Goal: Task Accomplishment & Management: Manage account settings

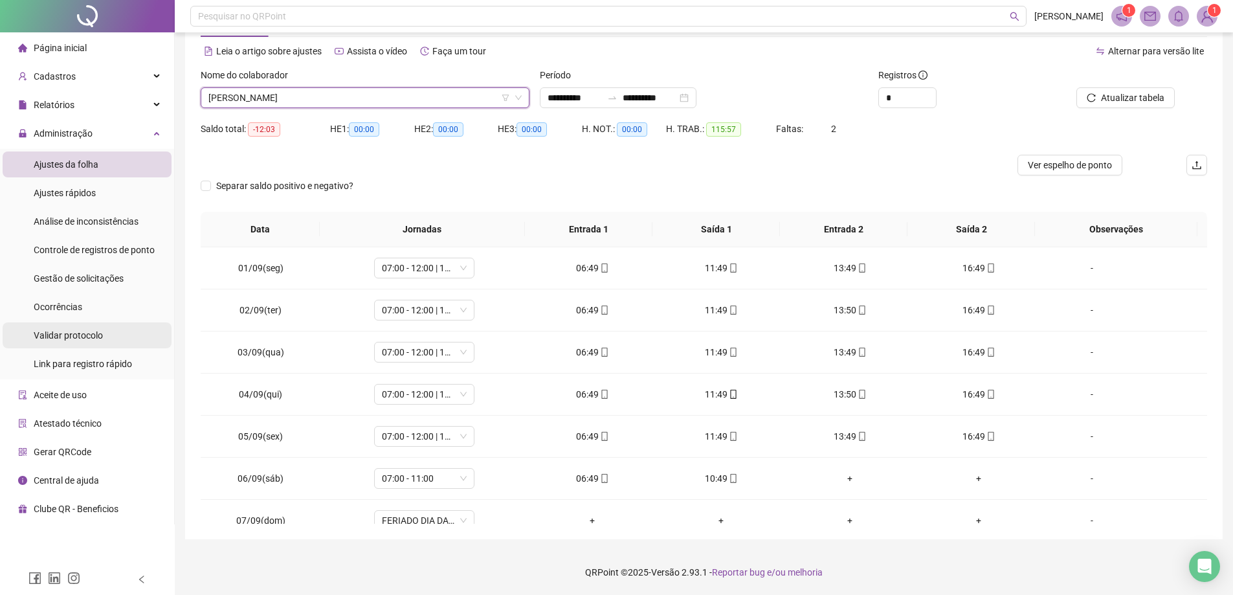
scroll to position [350, 0]
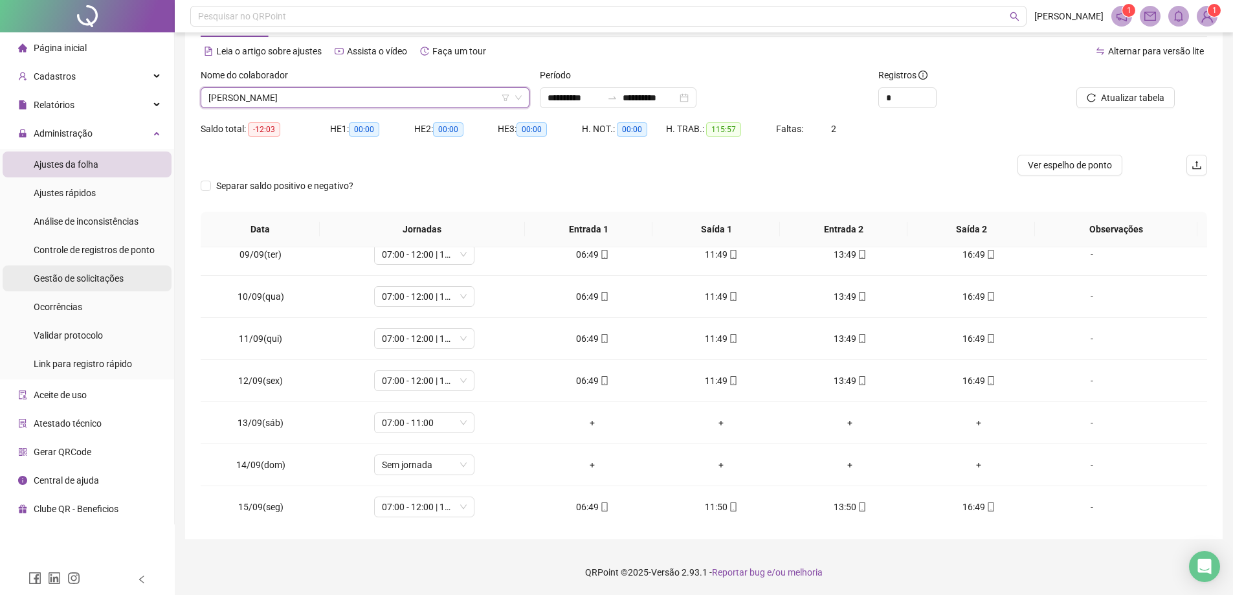
click at [100, 280] on span "Gestão de solicitações" at bounding box center [79, 278] width 90 height 10
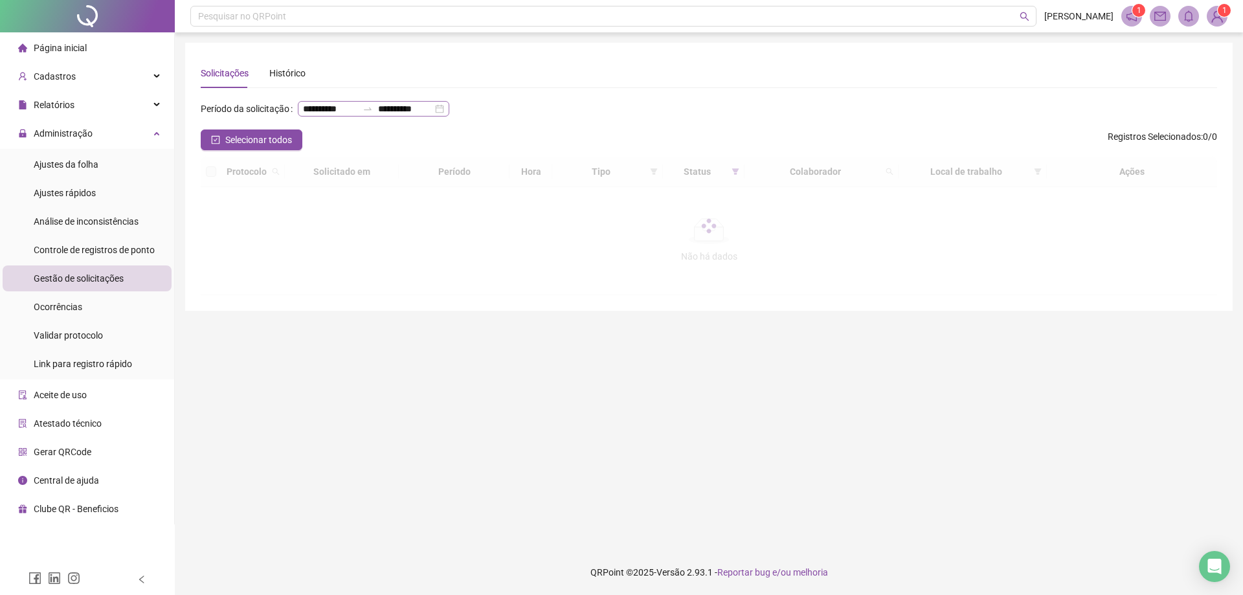
click at [373, 116] on div "**********" at bounding box center [373, 109] width 151 height 16
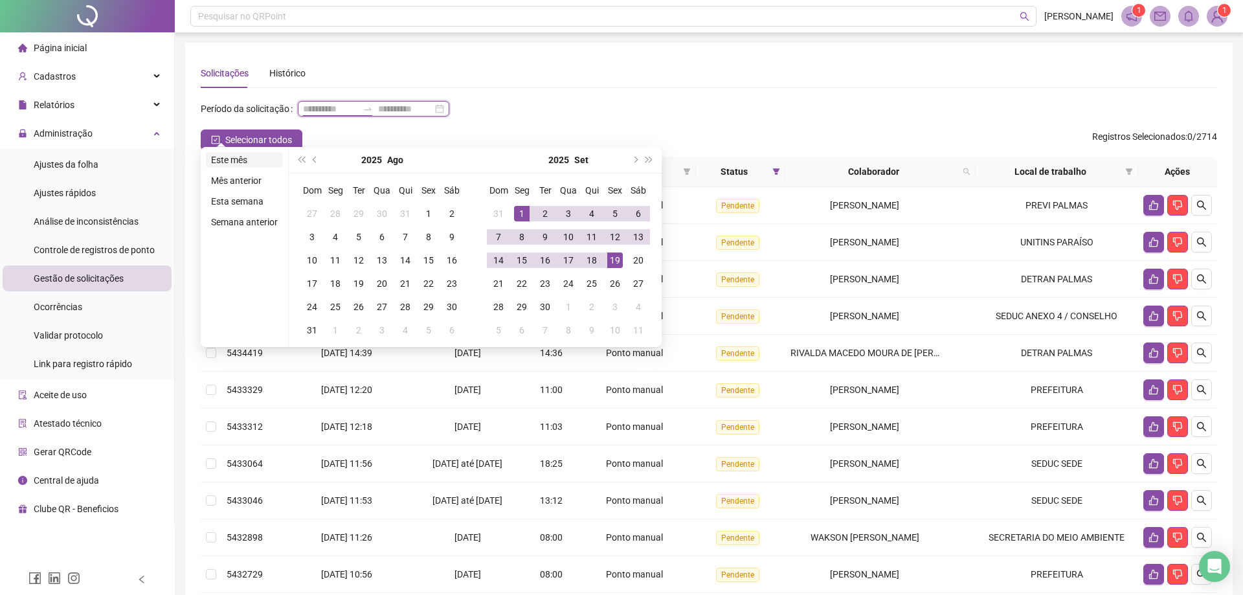
type input "**********"
click at [261, 157] on li "Este mês" at bounding box center [244, 160] width 77 height 16
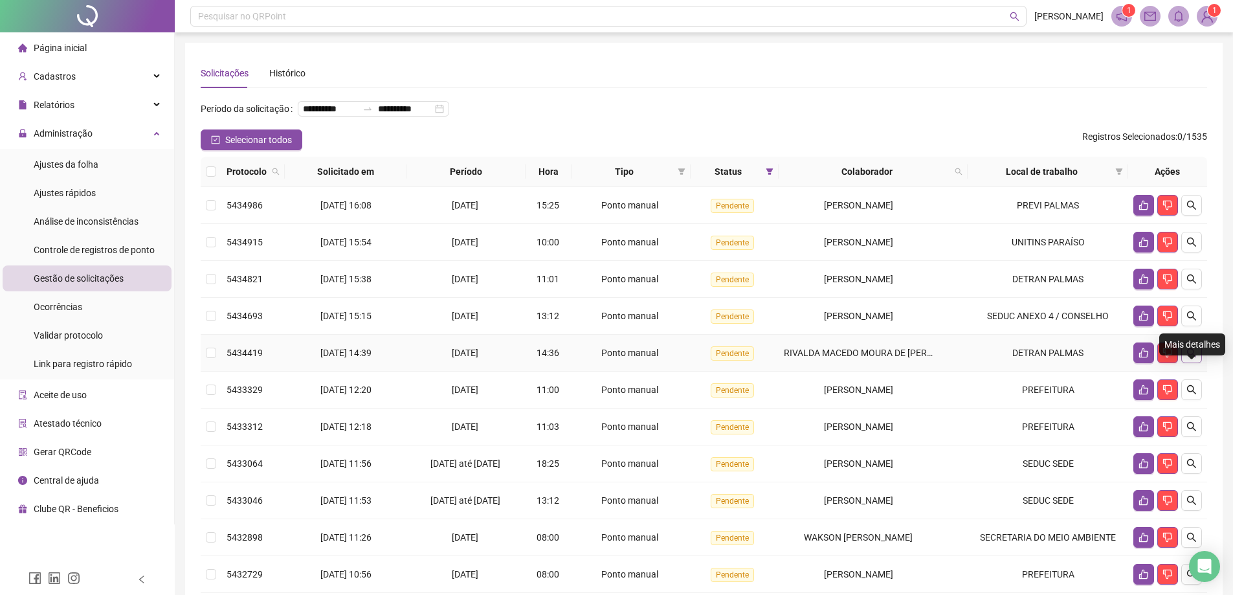
click at [1198, 363] on button "button" at bounding box center [1191, 352] width 21 height 21
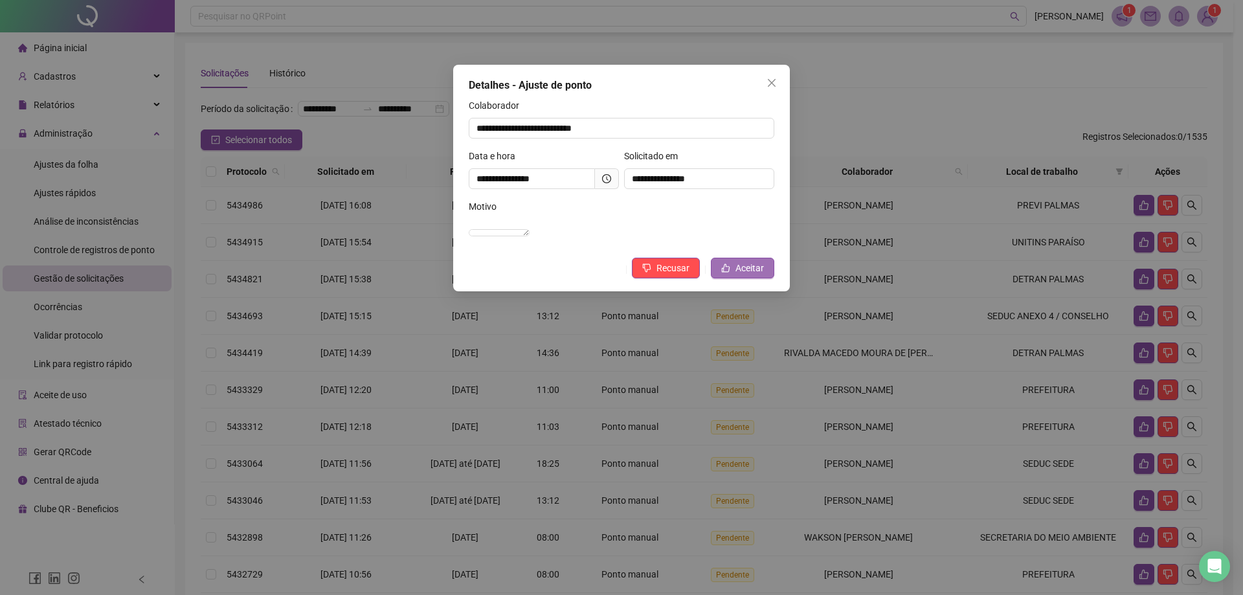
click at [749, 275] on span "Aceitar" at bounding box center [749, 268] width 28 height 14
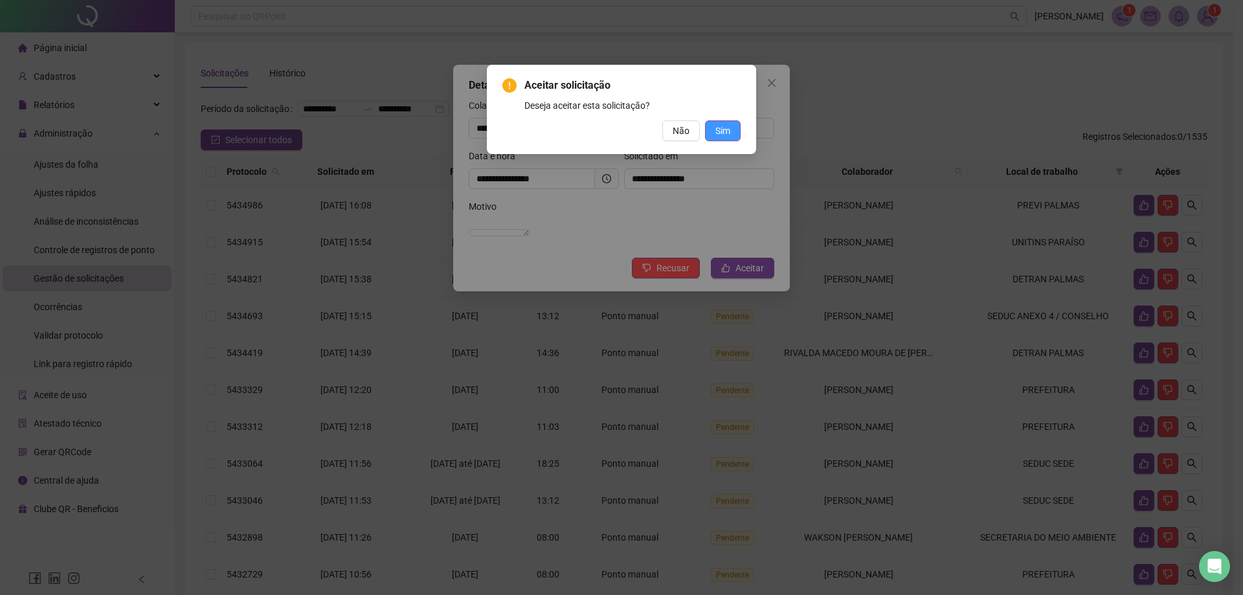
click at [715, 127] on span "Sim" at bounding box center [722, 131] width 15 height 14
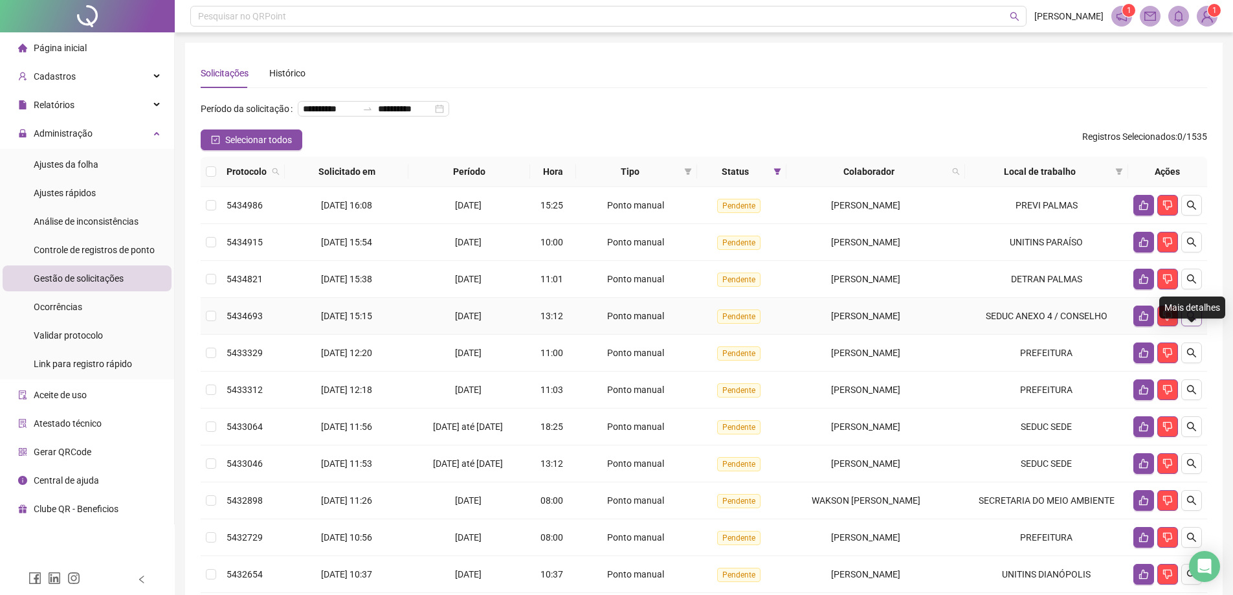
click at [1193, 320] on icon "search" at bounding box center [1191, 315] width 9 height 9
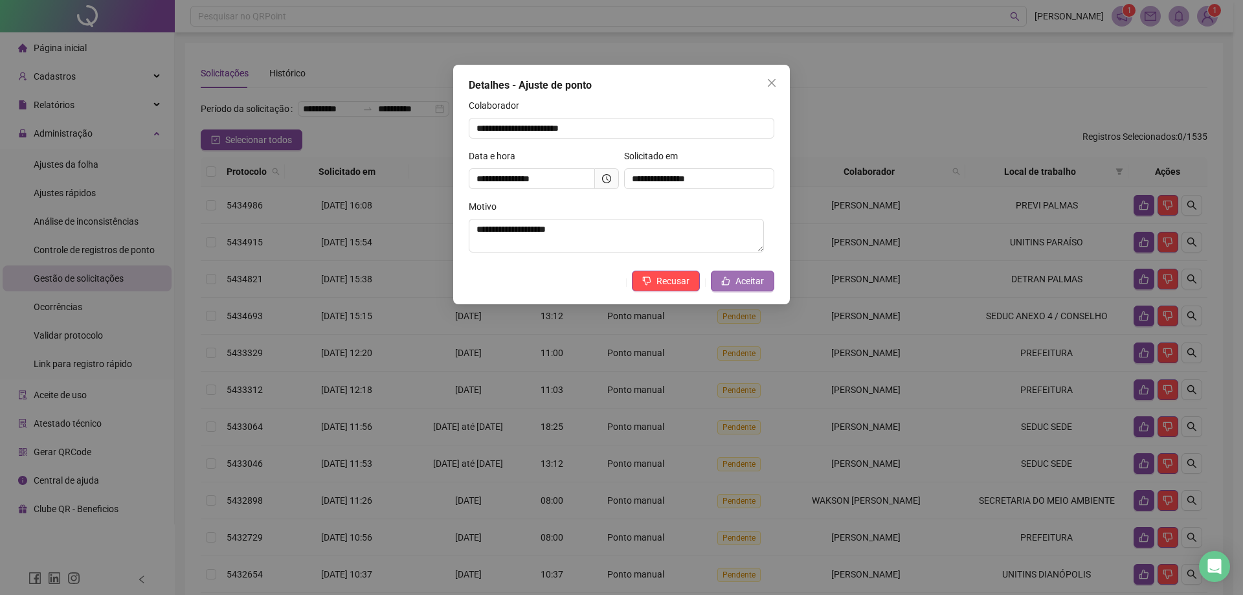
click at [741, 283] on span "Aceitar" at bounding box center [749, 281] width 28 height 14
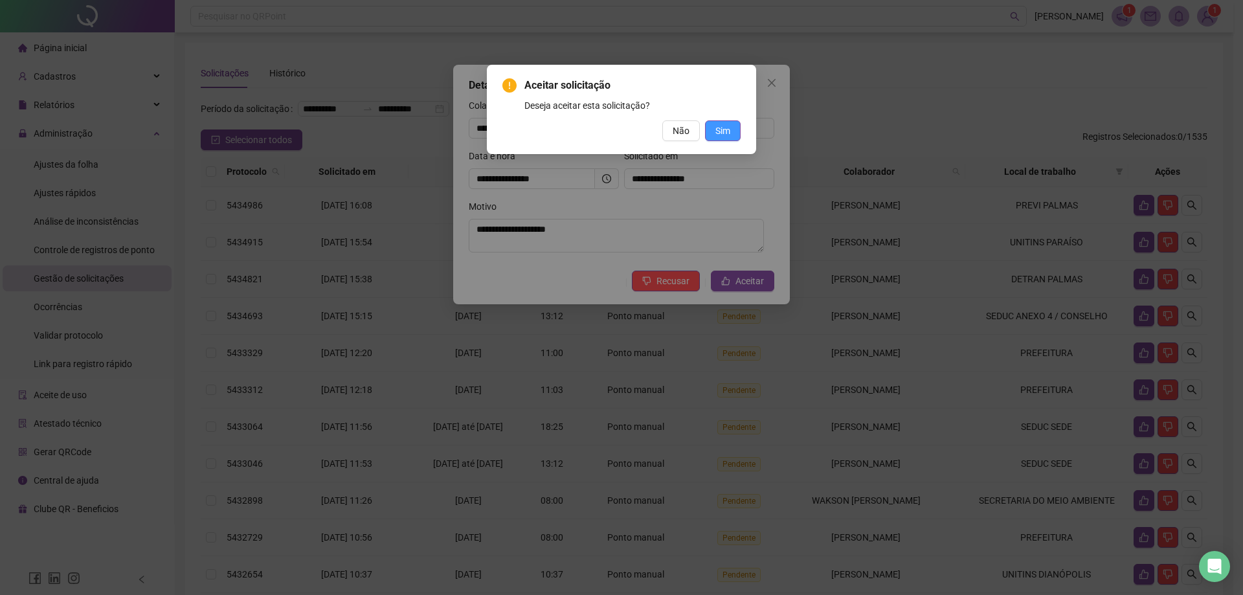
click at [734, 133] on button "Sim" at bounding box center [723, 130] width 36 height 21
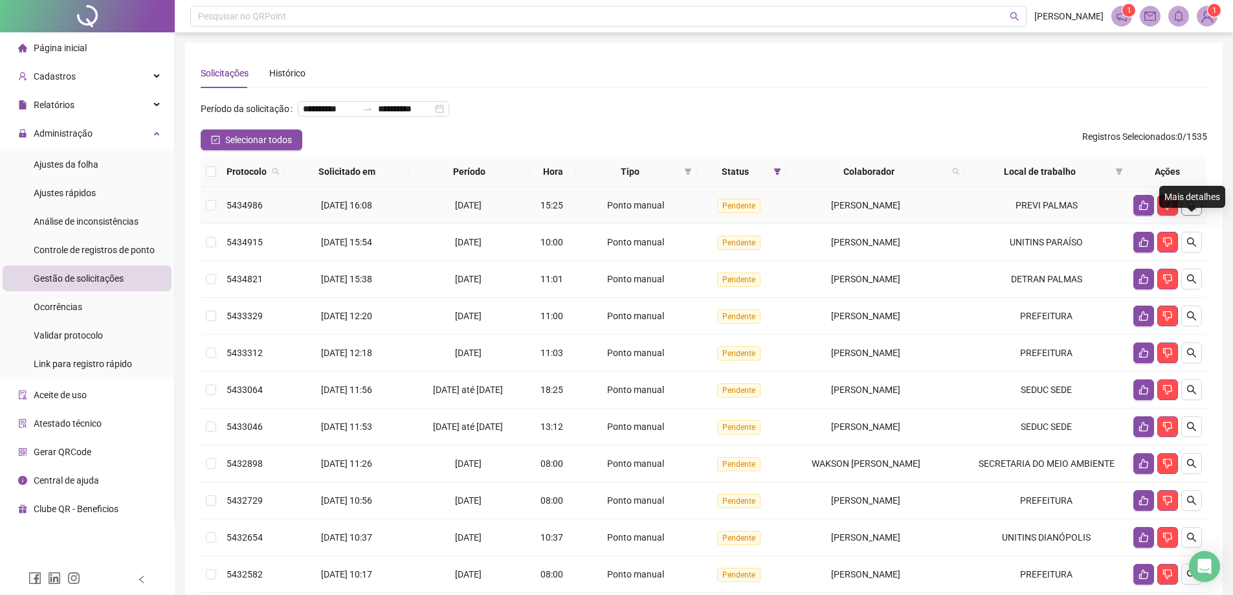
click at [1197, 216] on button "button" at bounding box center [1191, 205] width 21 height 21
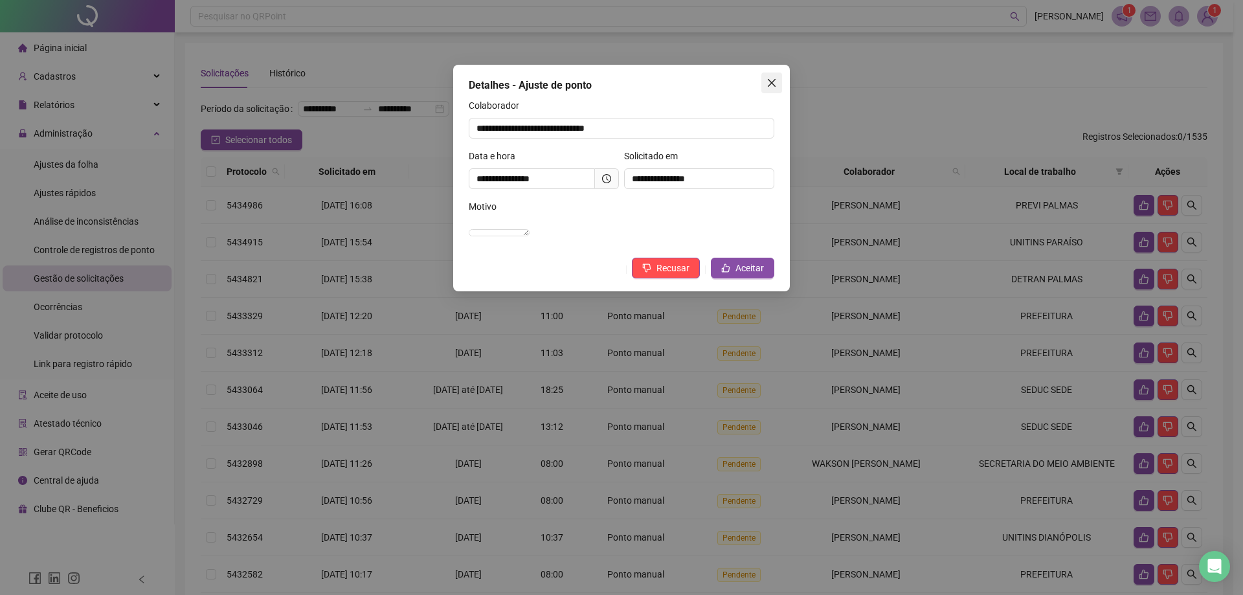
click at [768, 89] on button "Close" at bounding box center [771, 82] width 21 height 21
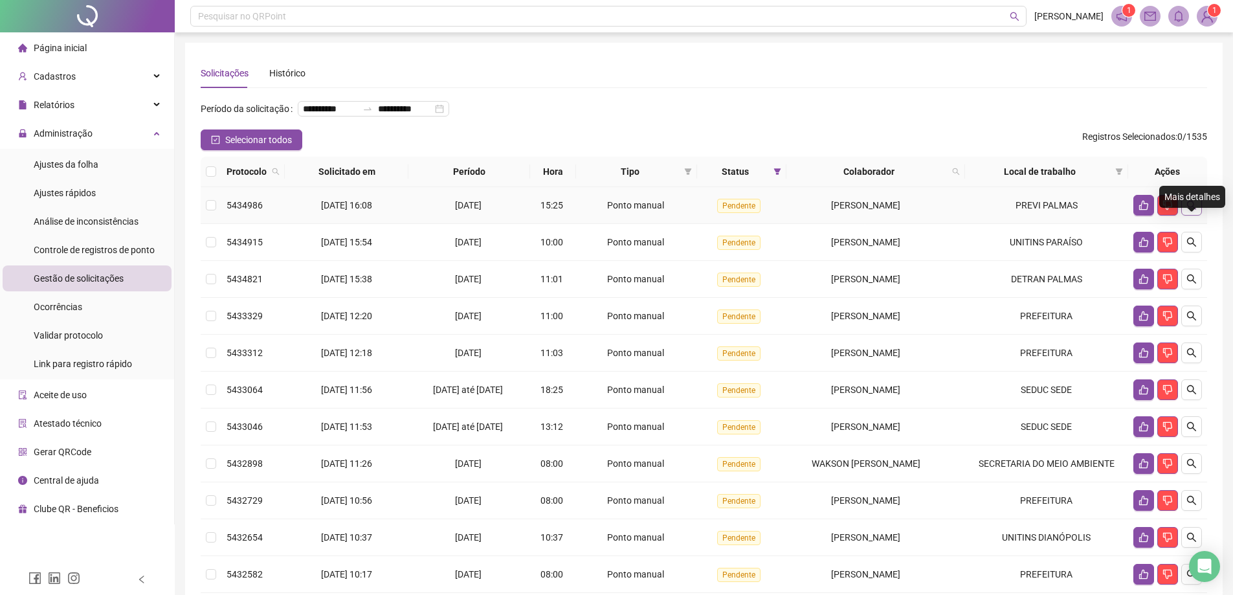
click at [1190, 210] on icon "search" at bounding box center [1191, 205] width 10 height 10
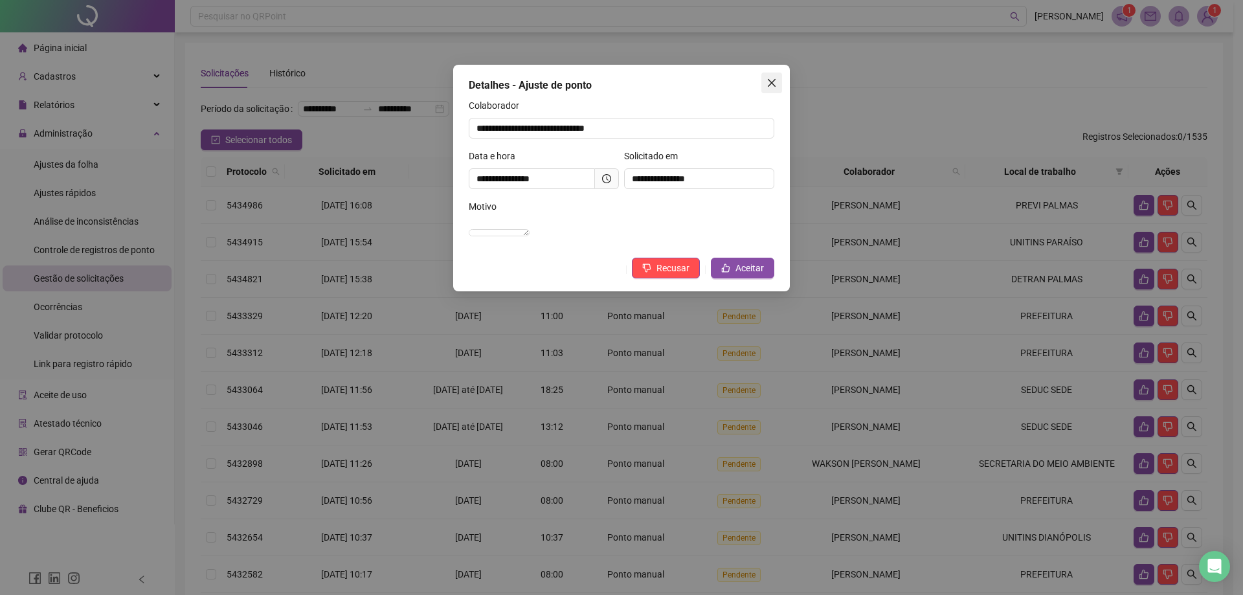
click at [774, 83] on icon "close" at bounding box center [771, 83] width 10 height 10
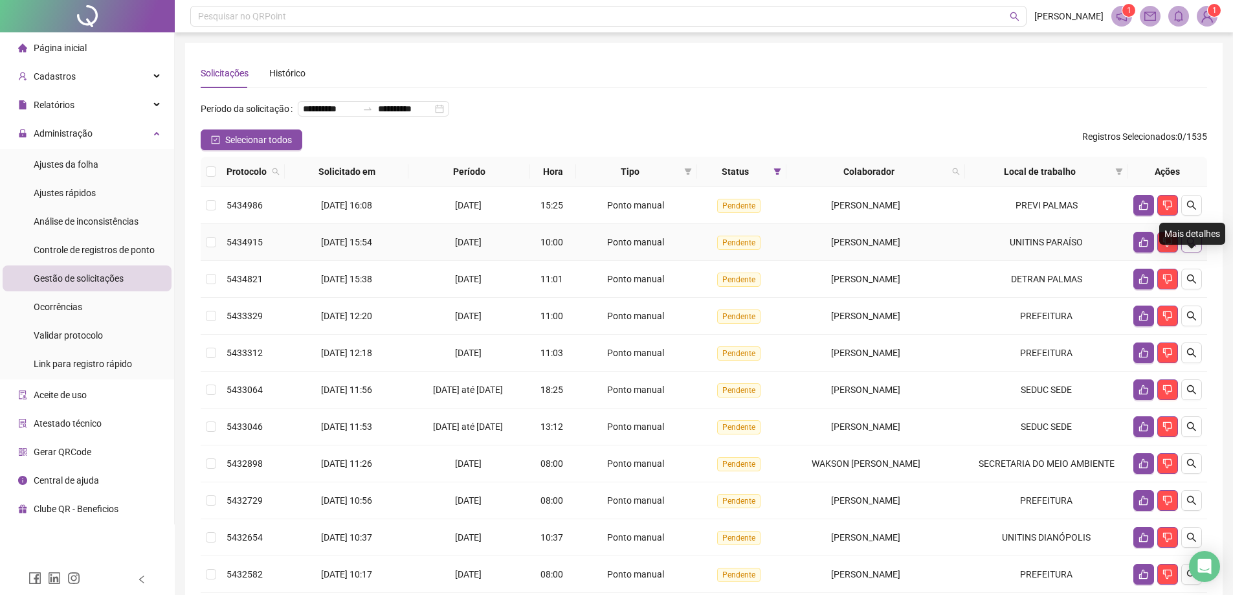
click at [1196, 252] on button "button" at bounding box center [1191, 242] width 21 height 21
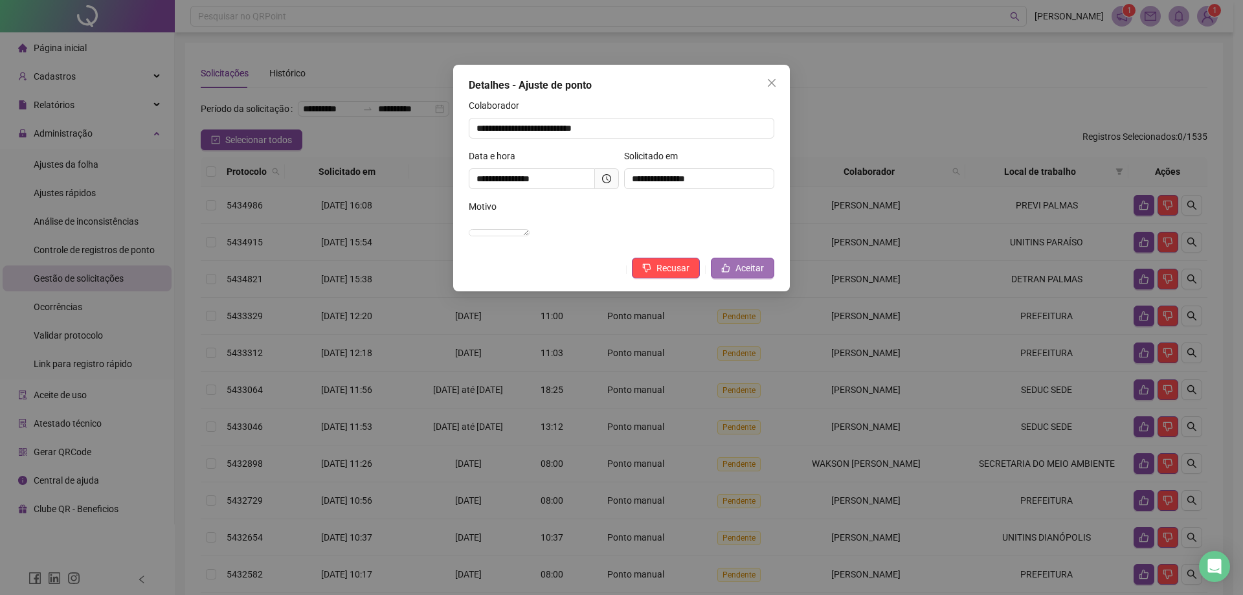
click at [721, 278] on button "Aceitar" at bounding box center [742, 268] width 63 height 21
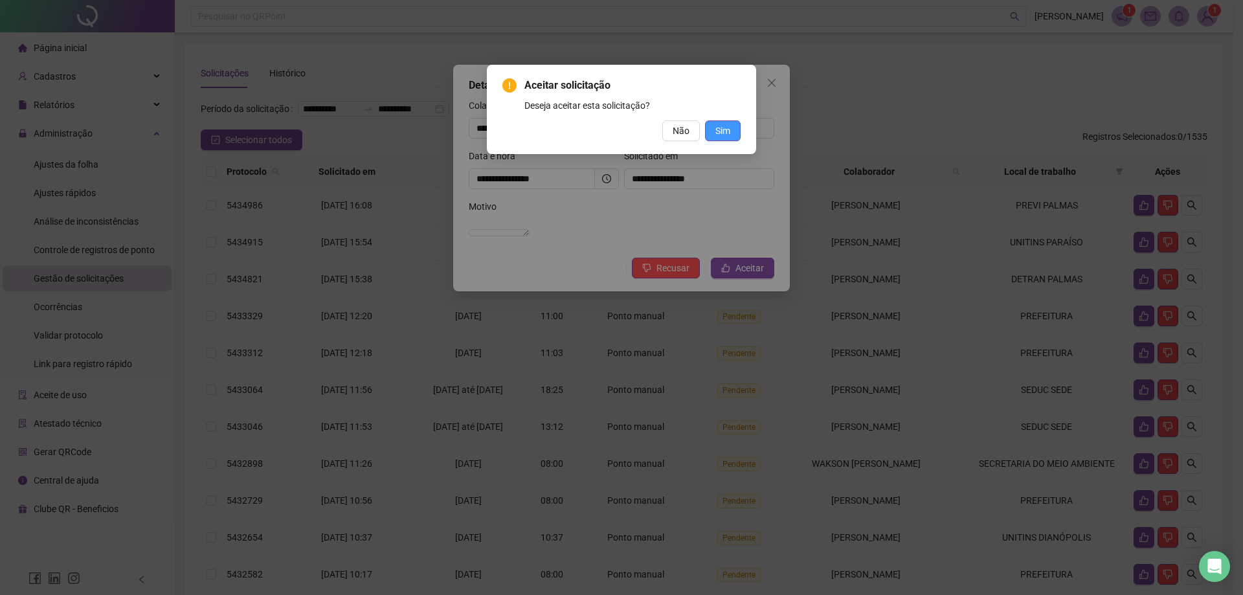
click at [718, 137] on span "Sim" at bounding box center [722, 131] width 15 height 14
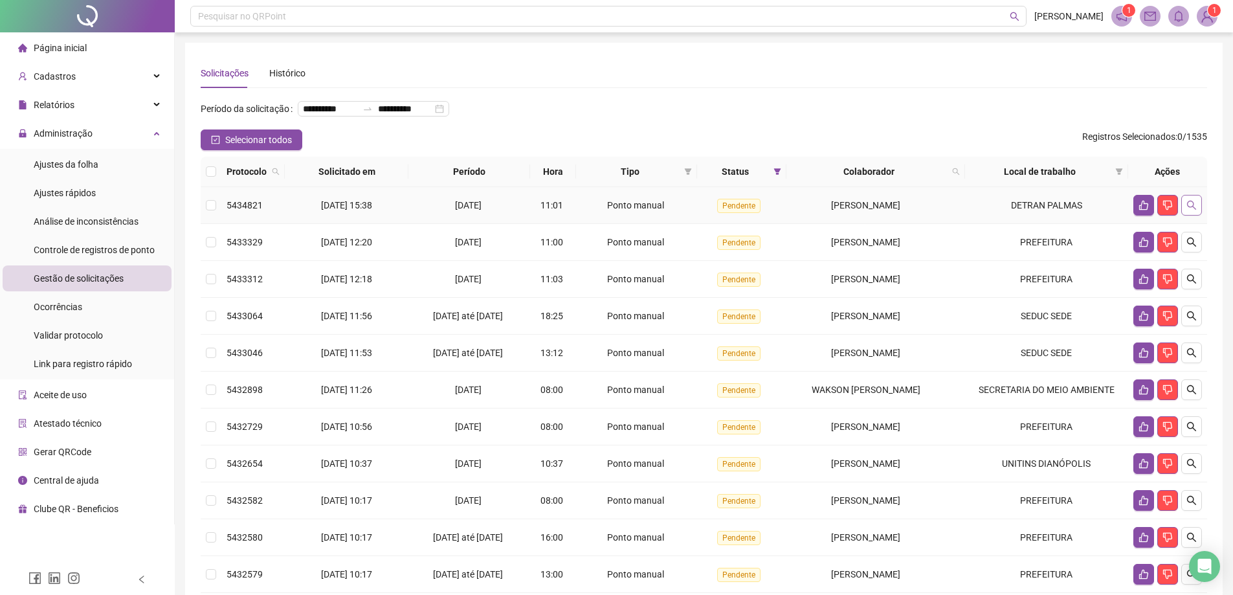
click at [1193, 210] on icon "search" at bounding box center [1191, 205] width 10 height 10
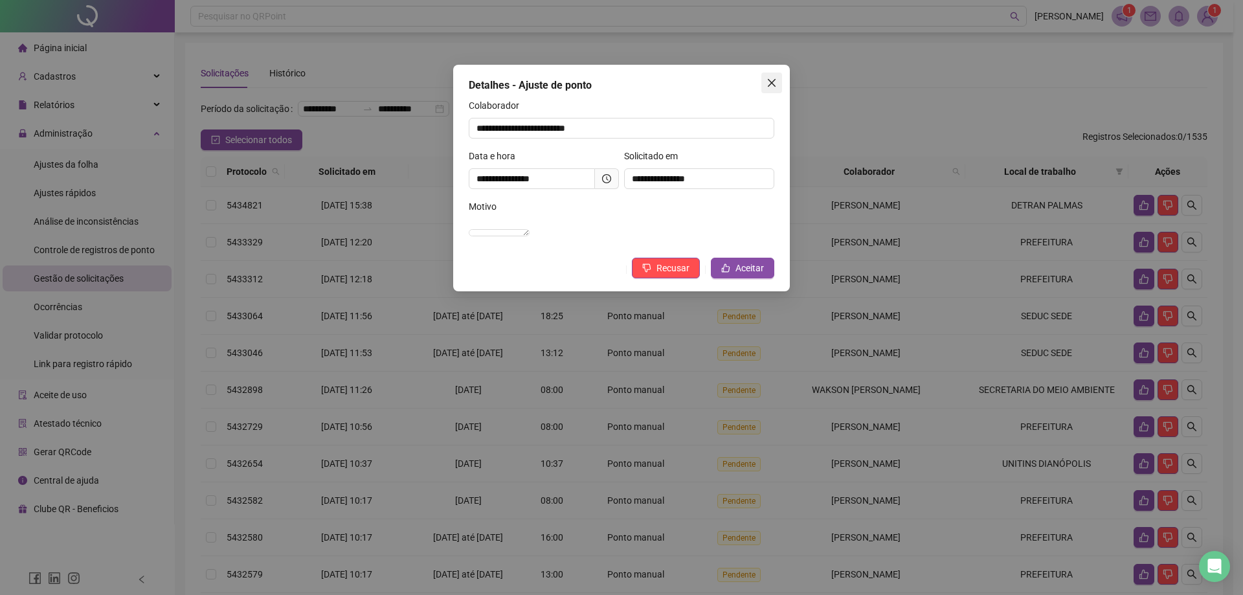
click at [769, 86] on icon "close" at bounding box center [772, 83] width 8 height 8
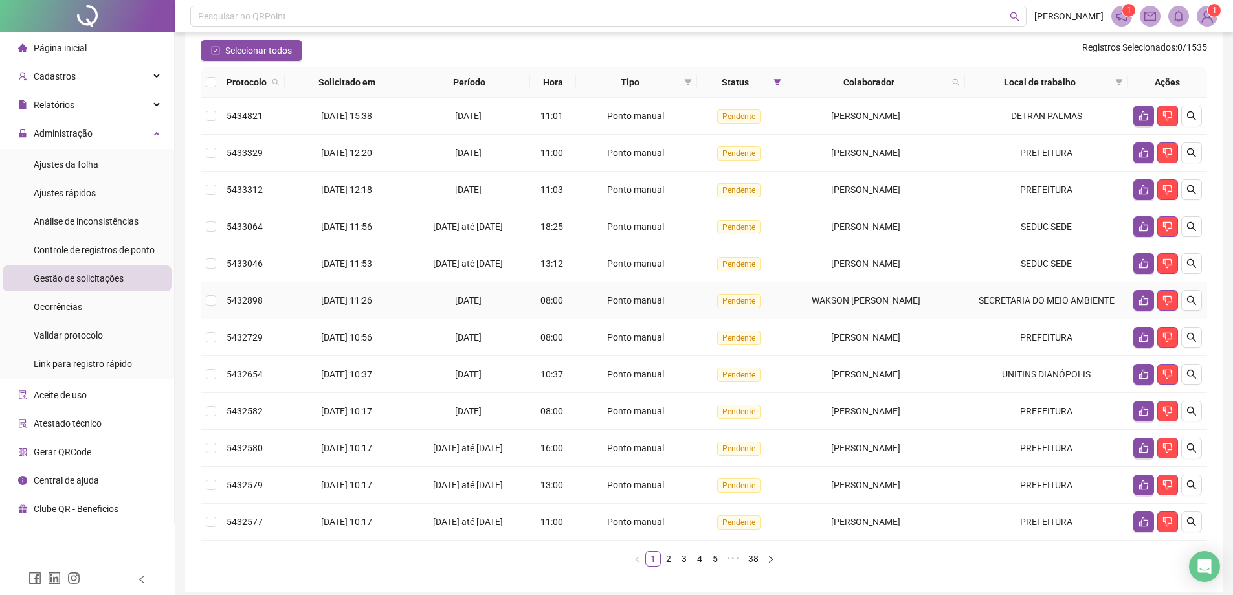
scroll to position [108, 0]
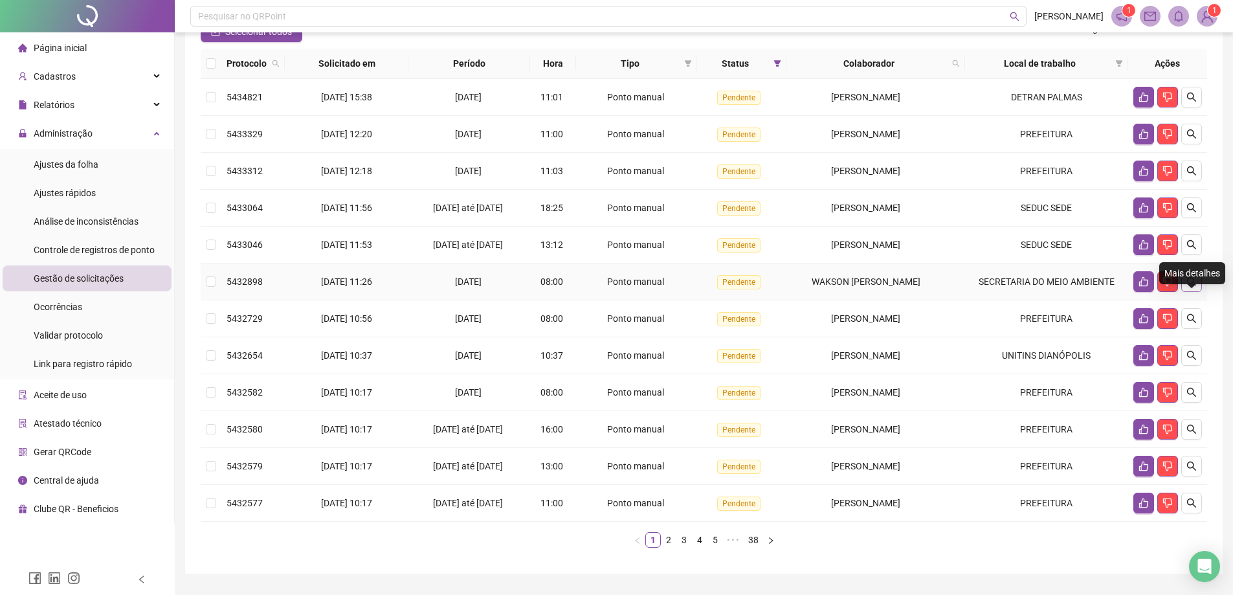
click at [1197, 292] on button "button" at bounding box center [1191, 281] width 21 height 21
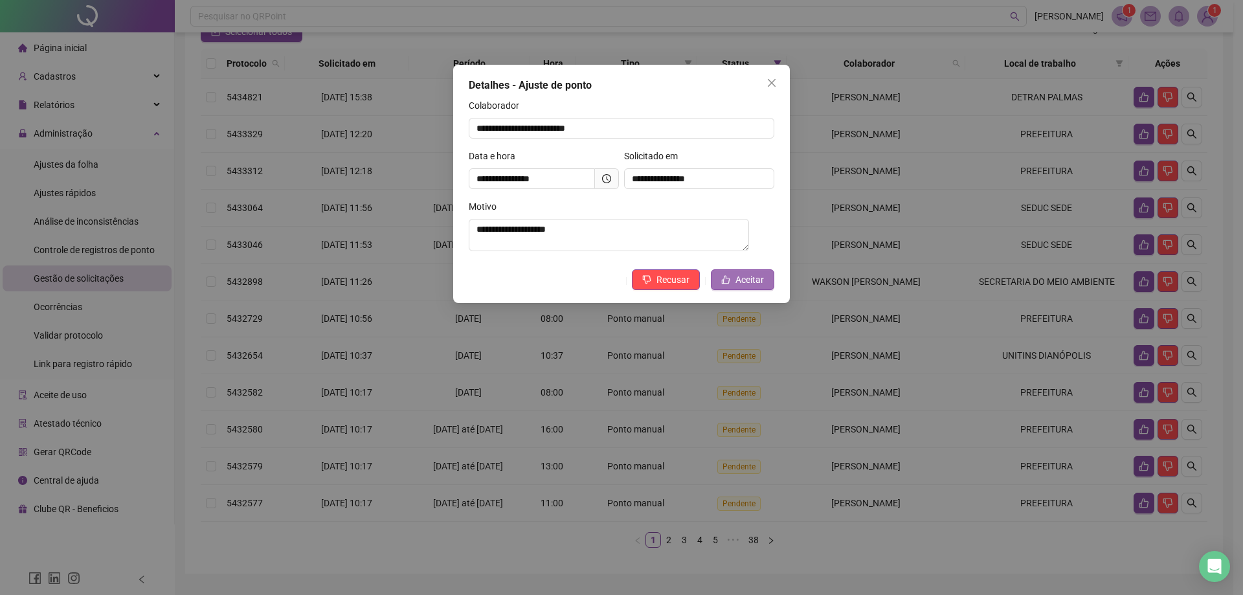
click at [729, 280] on icon "like" at bounding box center [725, 279] width 9 height 9
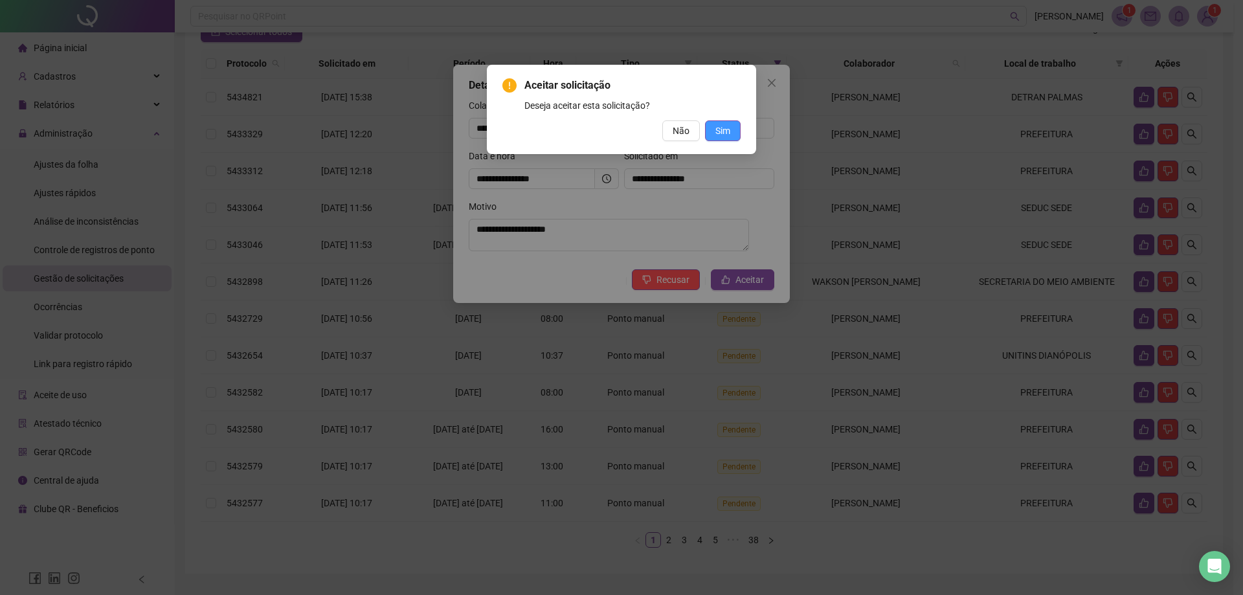
click at [718, 136] on span "Sim" at bounding box center [722, 131] width 15 height 14
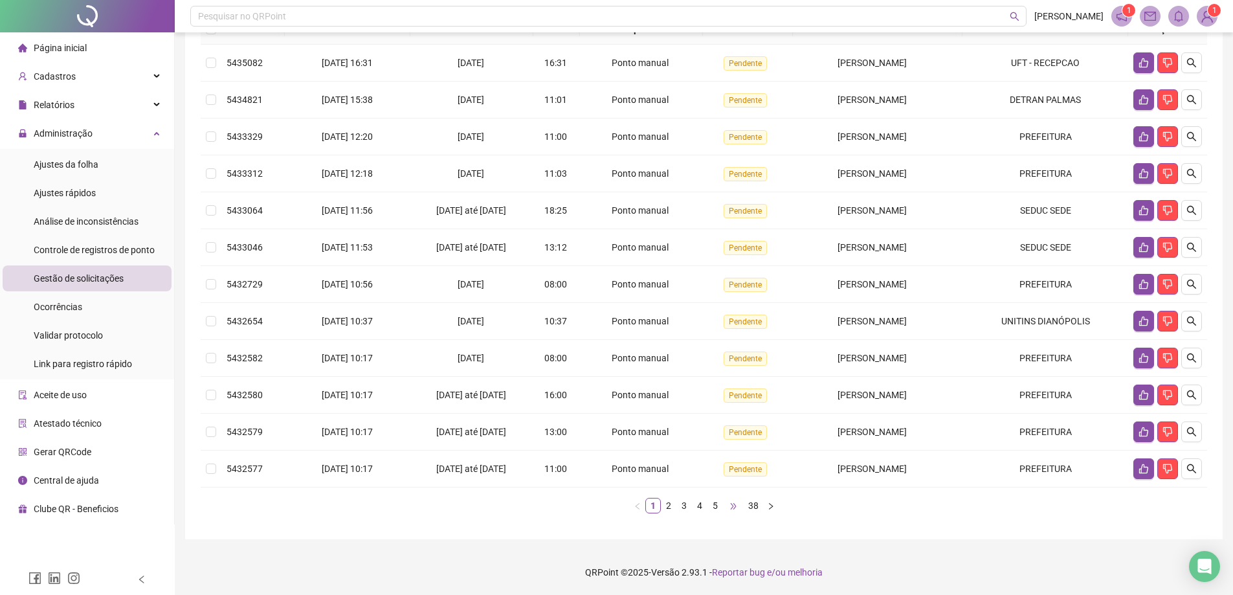
scroll to position [163, 0]
click at [681, 505] on link "3" at bounding box center [684, 505] width 14 height 14
click at [693, 507] on link "4" at bounding box center [699, 505] width 14 height 14
click at [702, 507] on link "5" at bounding box center [707, 505] width 14 height 14
click at [714, 508] on link "6" at bounding box center [718, 505] width 14 height 14
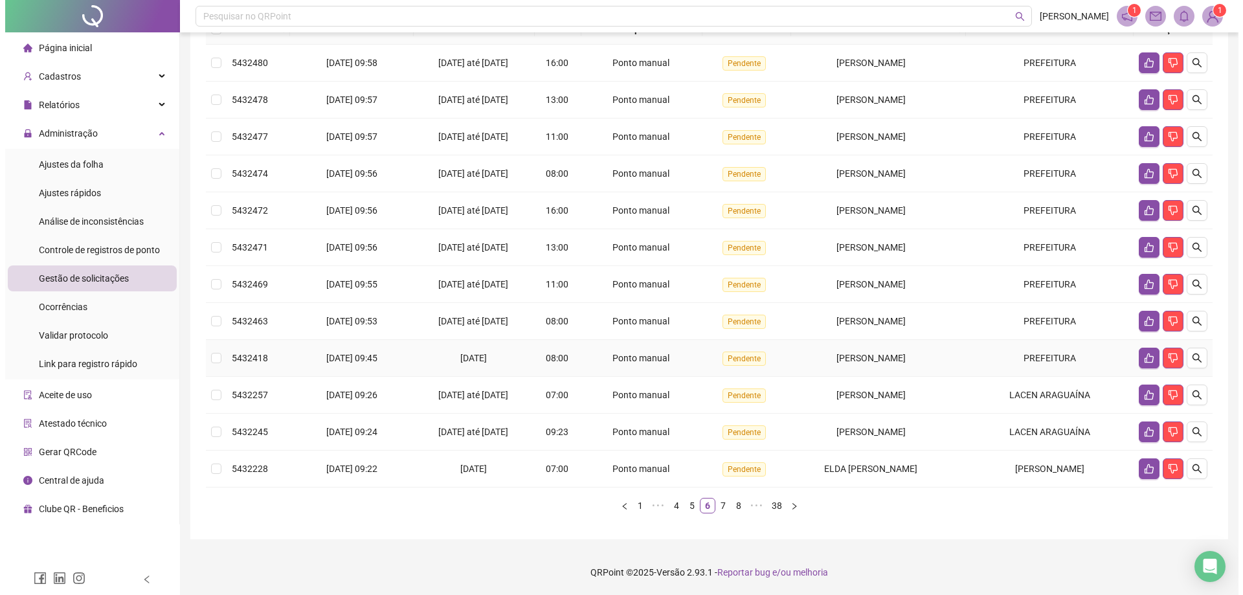
scroll to position [241, 0]
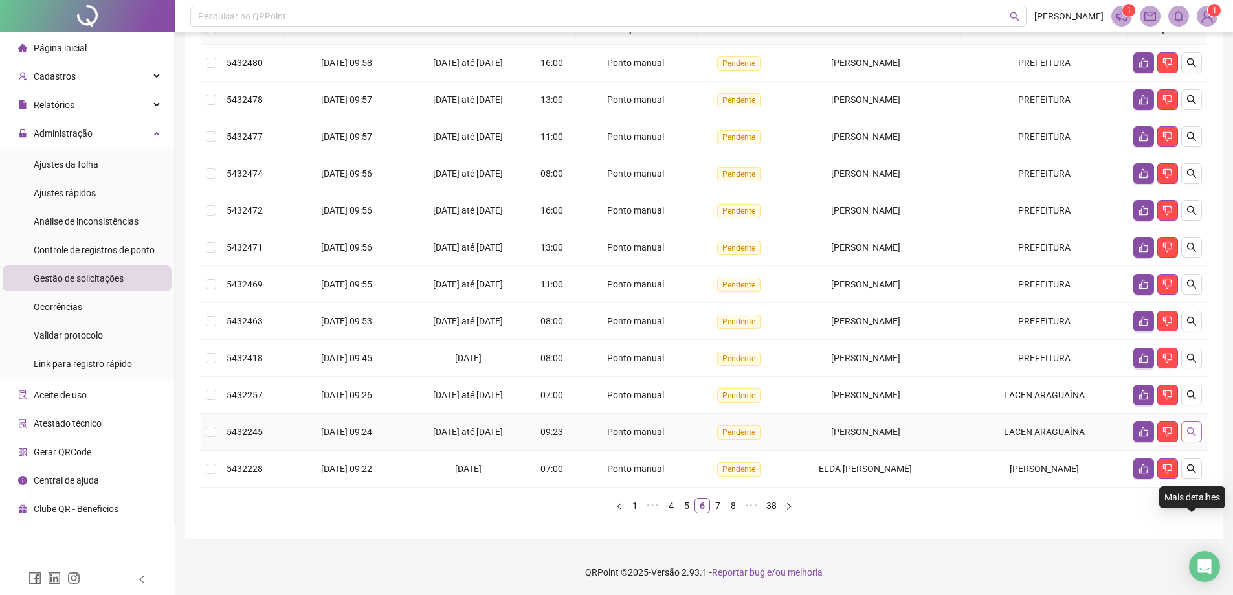
click at [1197, 421] on button "button" at bounding box center [1191, 431] width 21 height 21
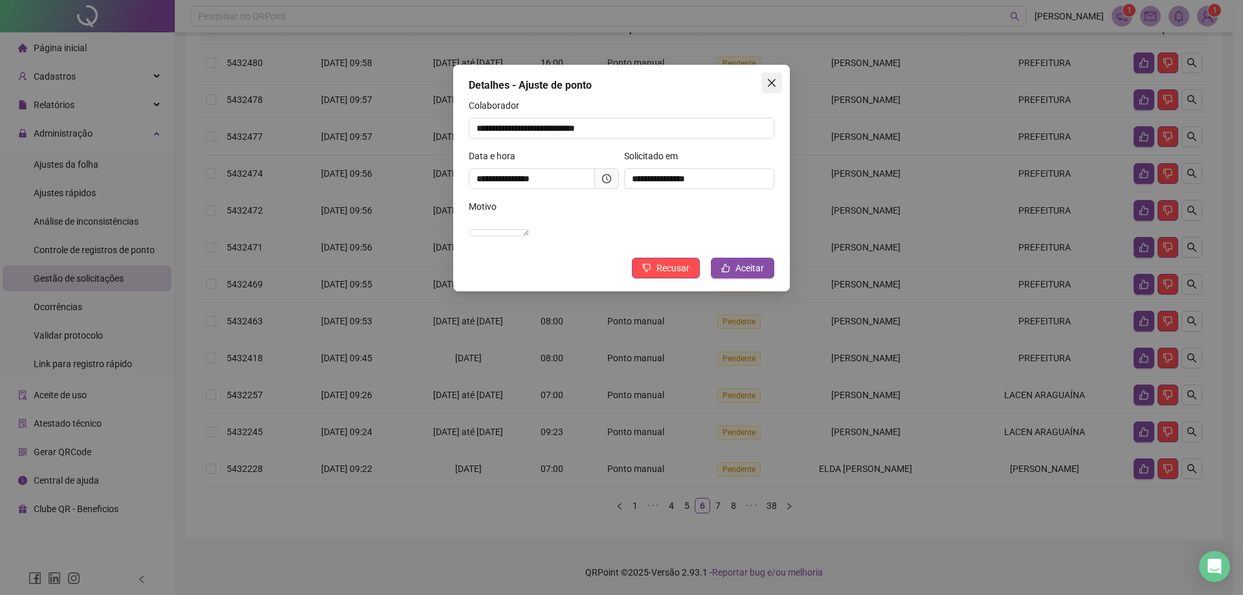
click at [765, 83] on span "Close" at bounding box center [771, 83] width 21 height 10
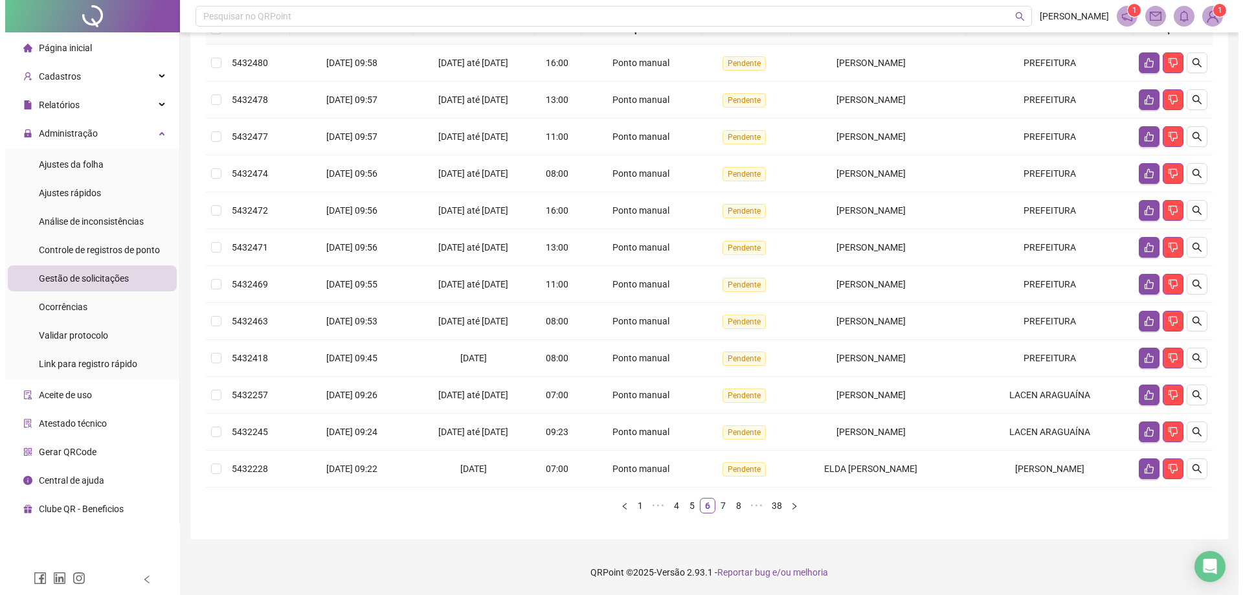
scroll to position [228, 0]
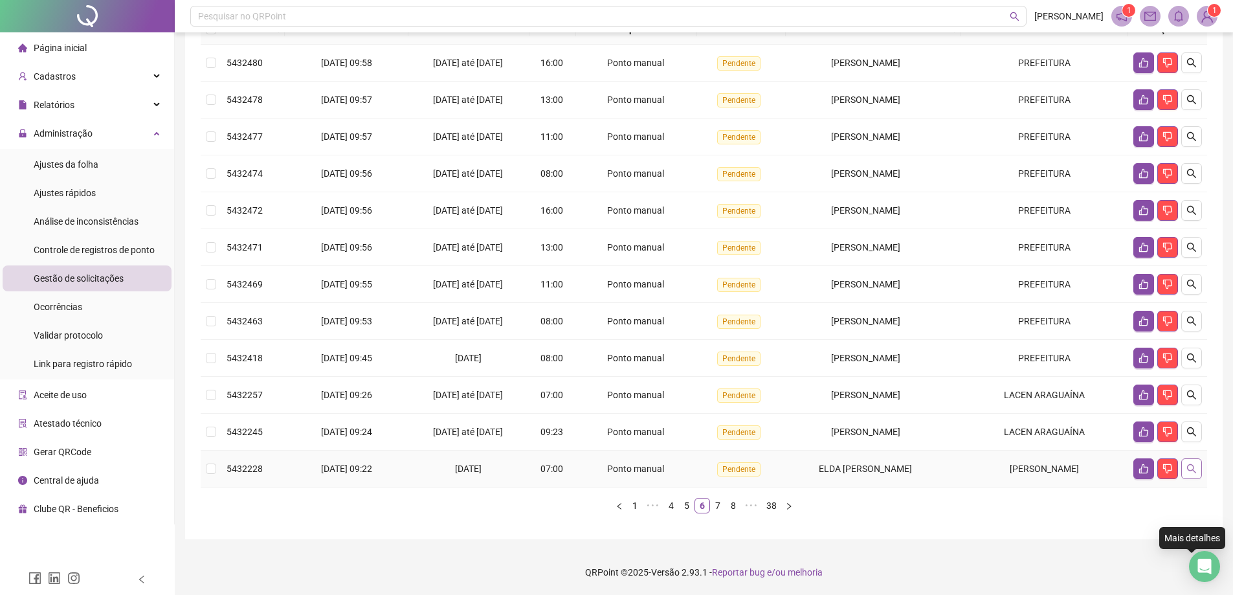
click at [1197, 479] on button "button" at bounding box center [1191, 468] width 21 height 21
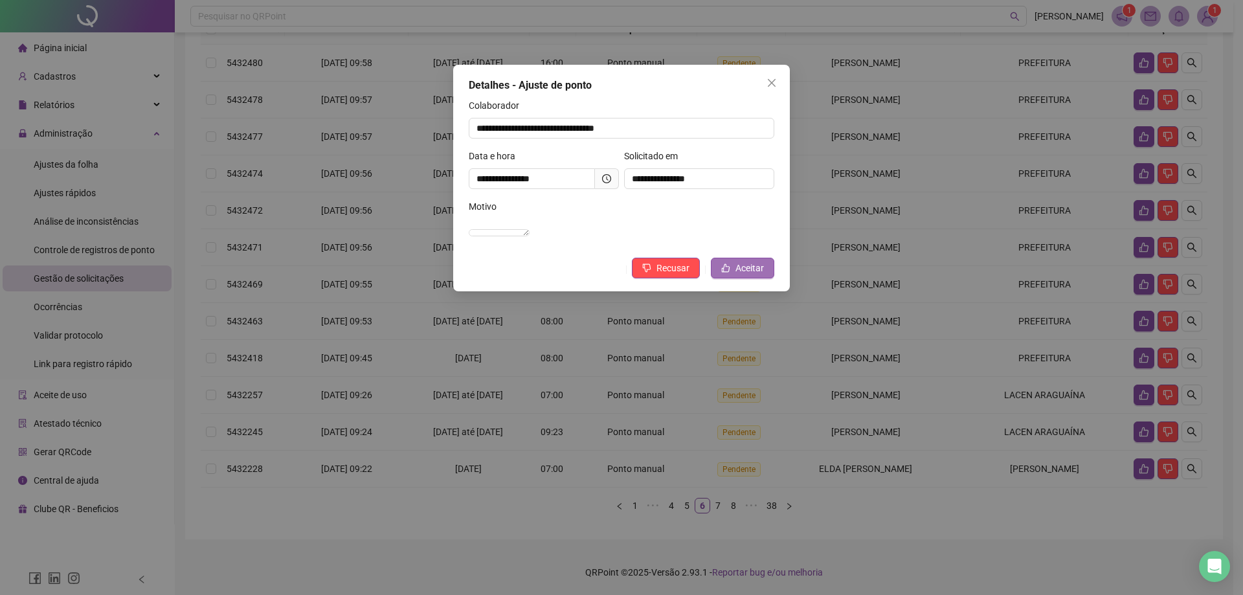
click at [753, 275] on span "Aceitar" at bounding box center [749, 268] width 28 height 14
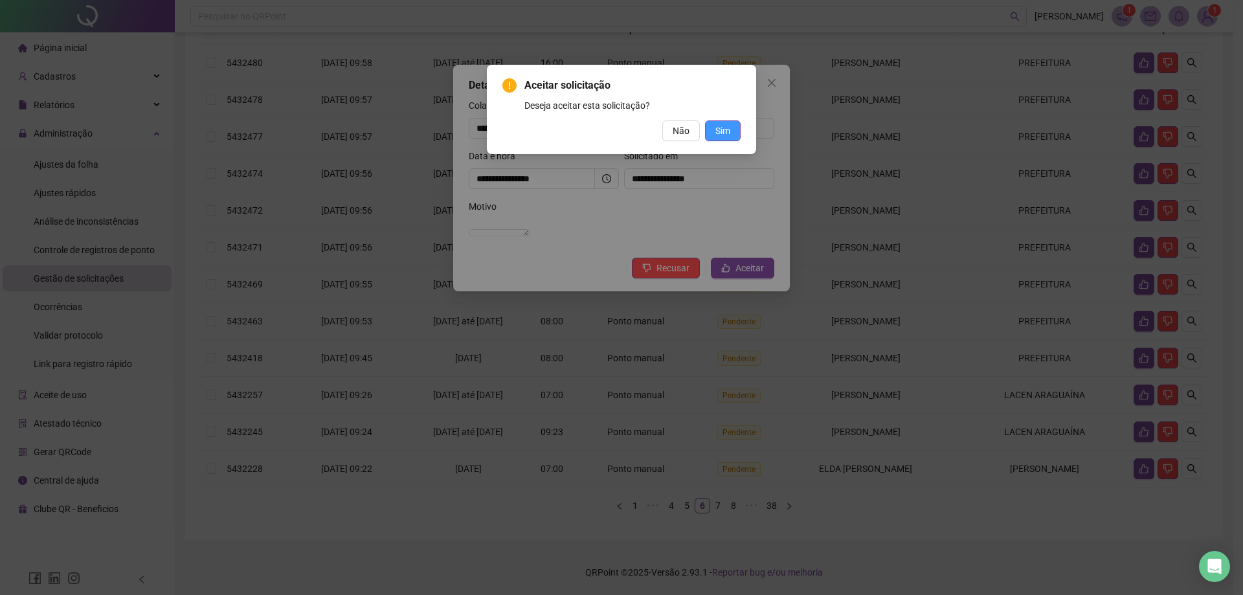
click at [723, 130] on span "Sim" at bounding box center [722, 131] width 15 height 14
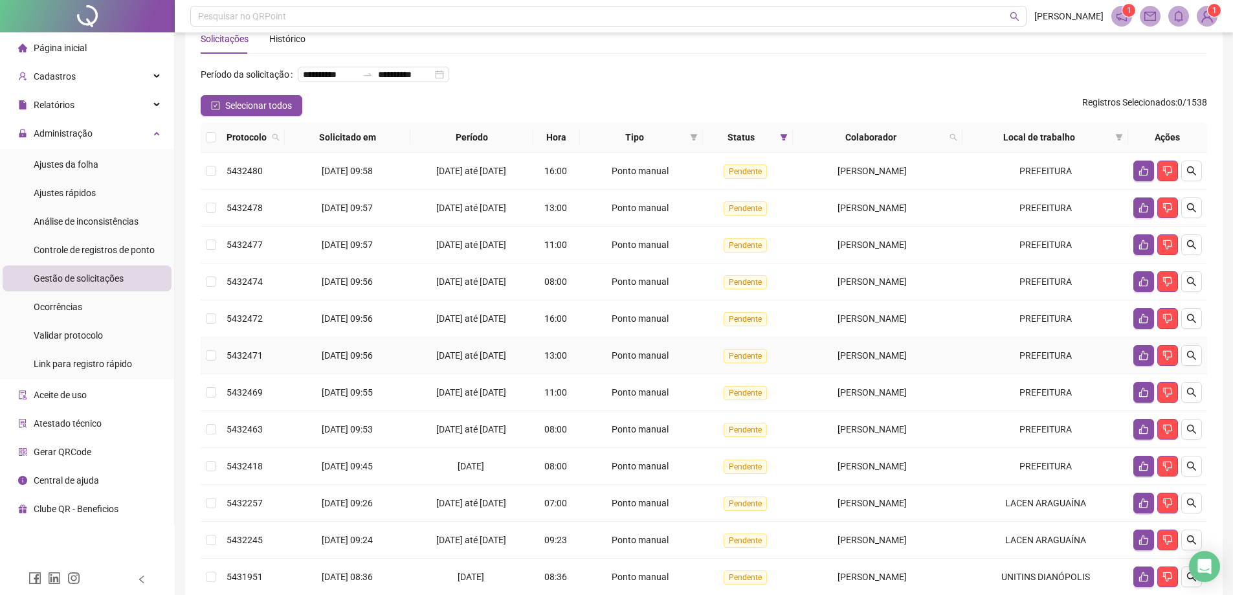
scroll to position [0, 0]
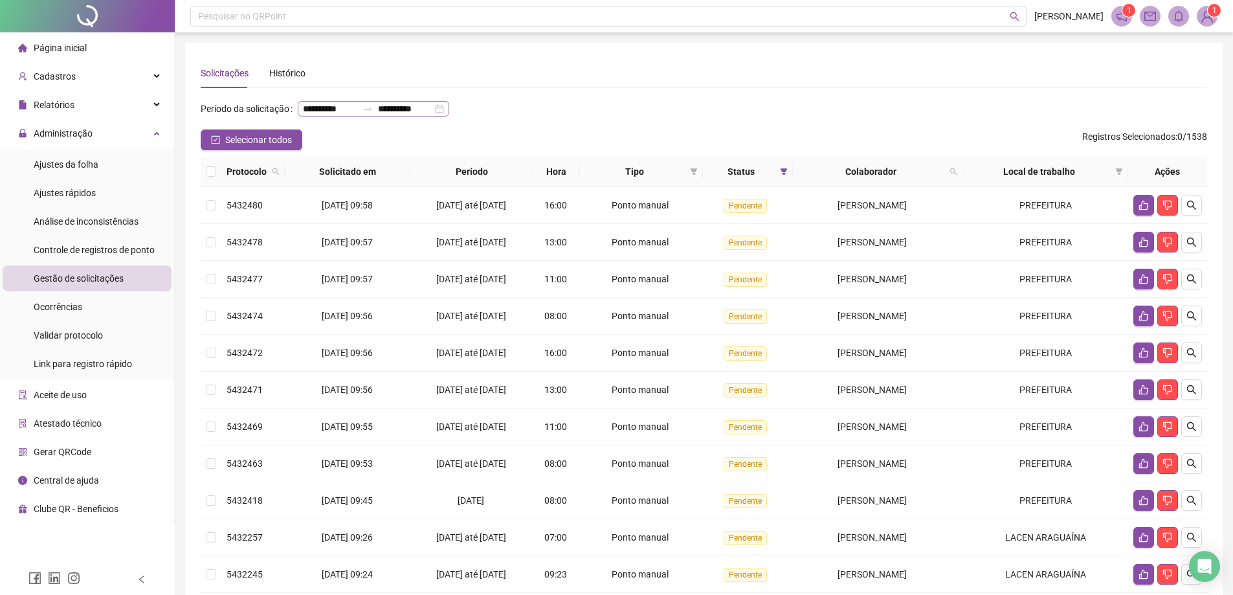
click at [372, 116] on div "**********" at bounding box center [373, 109] width 151 height 16
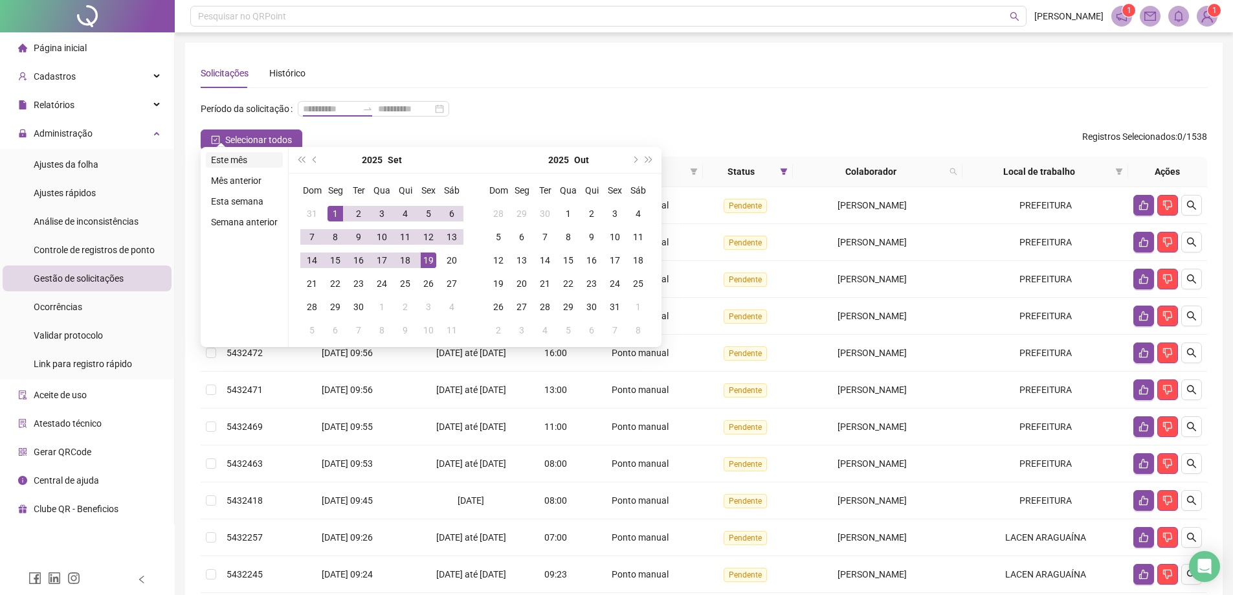
click at [239, 155] on li "Este mês" at bounding box center [244, 160] width 77 height 16
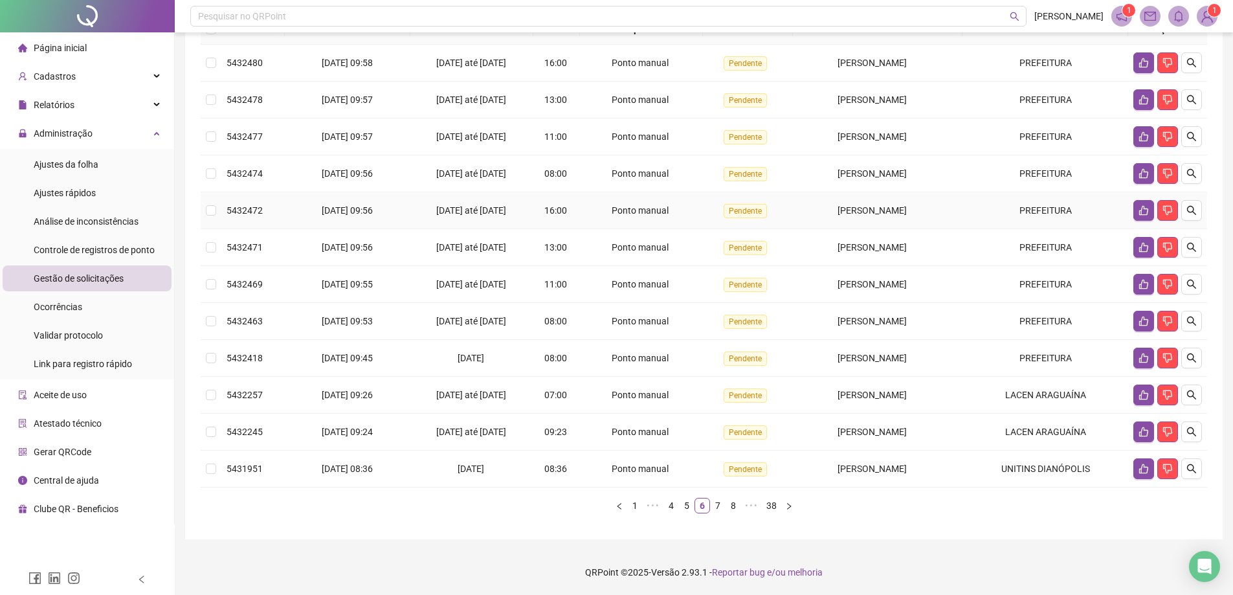
scroll to position [163, 0]
click at [714, 507] on link "7" at bounding box center [718, 505] width 14 height 14
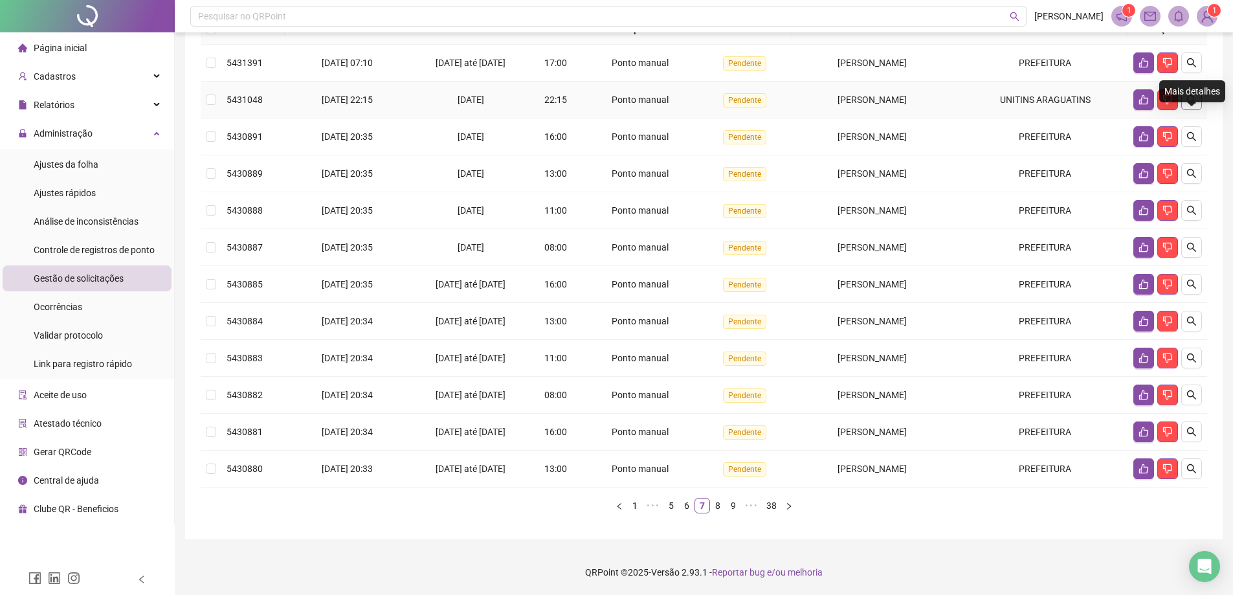
click at [1185, 102] on button "button" at bounding box center [1191, 99] width 21 height 21
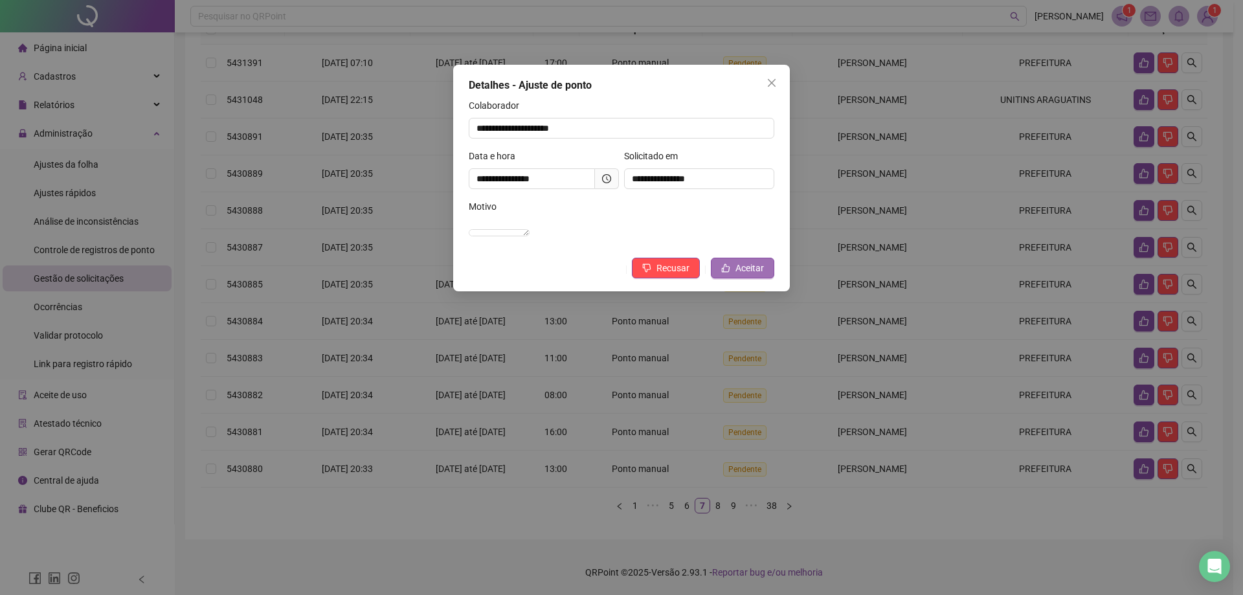
click at [726, 272] on icon "like" at bounding box center [725, 267] width 9 height 9
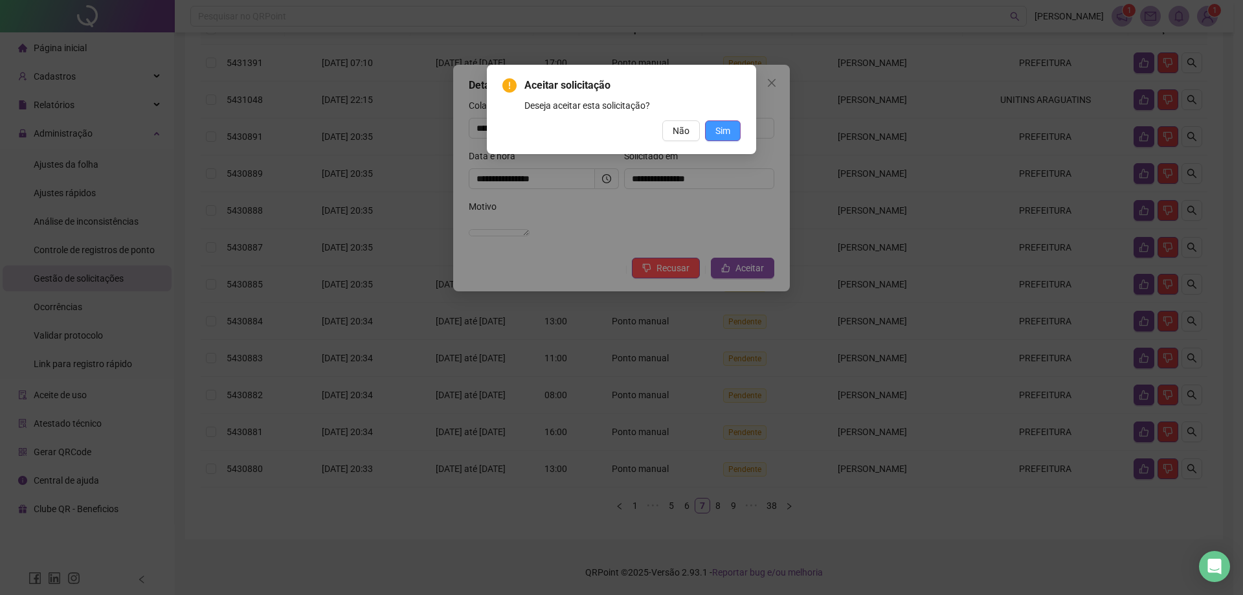
click at [728, 131] on span "Sim" at bounding box center [722, 131] width 15 height 14
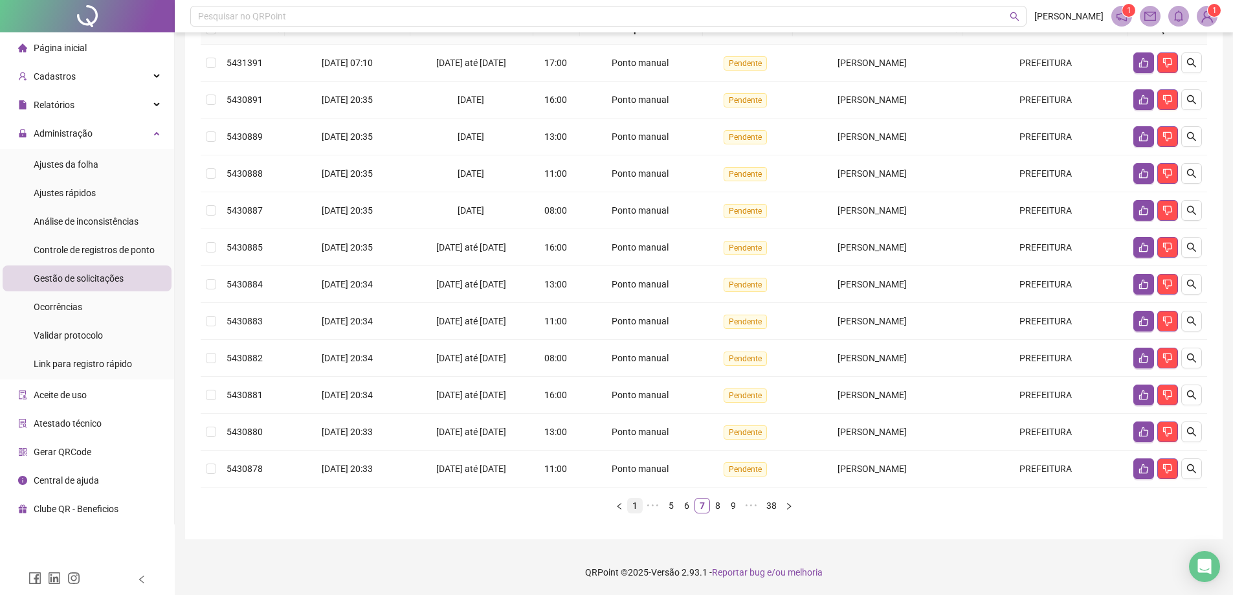
click at [632, 501] on link "1" at bounding box center [635, 505] width 14 height 14
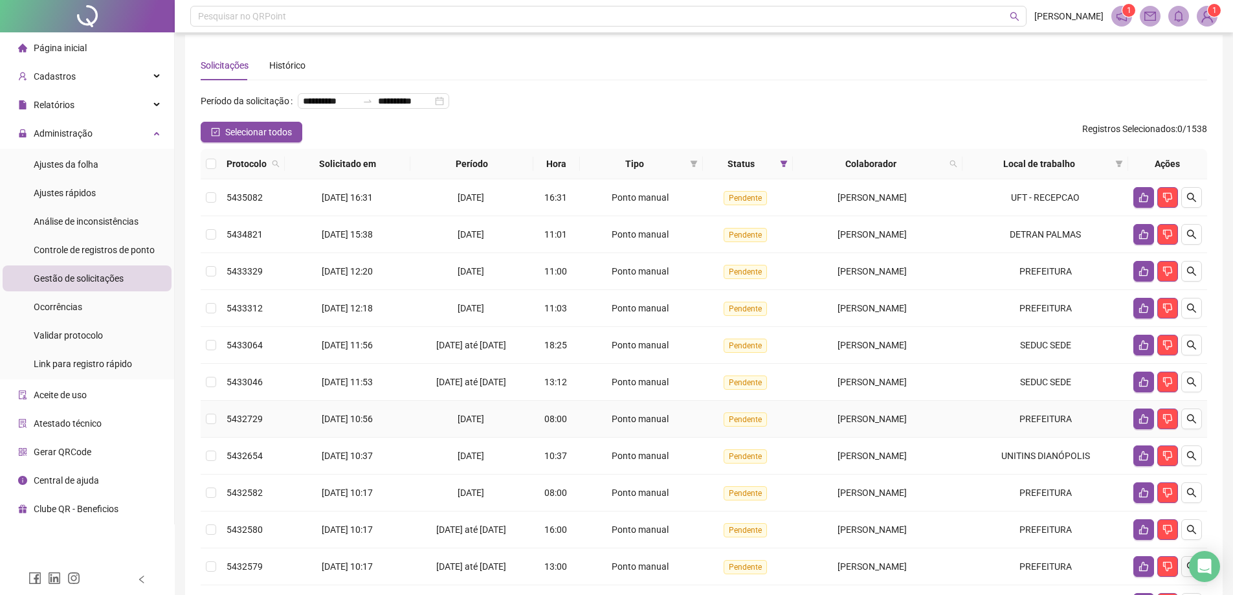
scroll to position [0, 0]
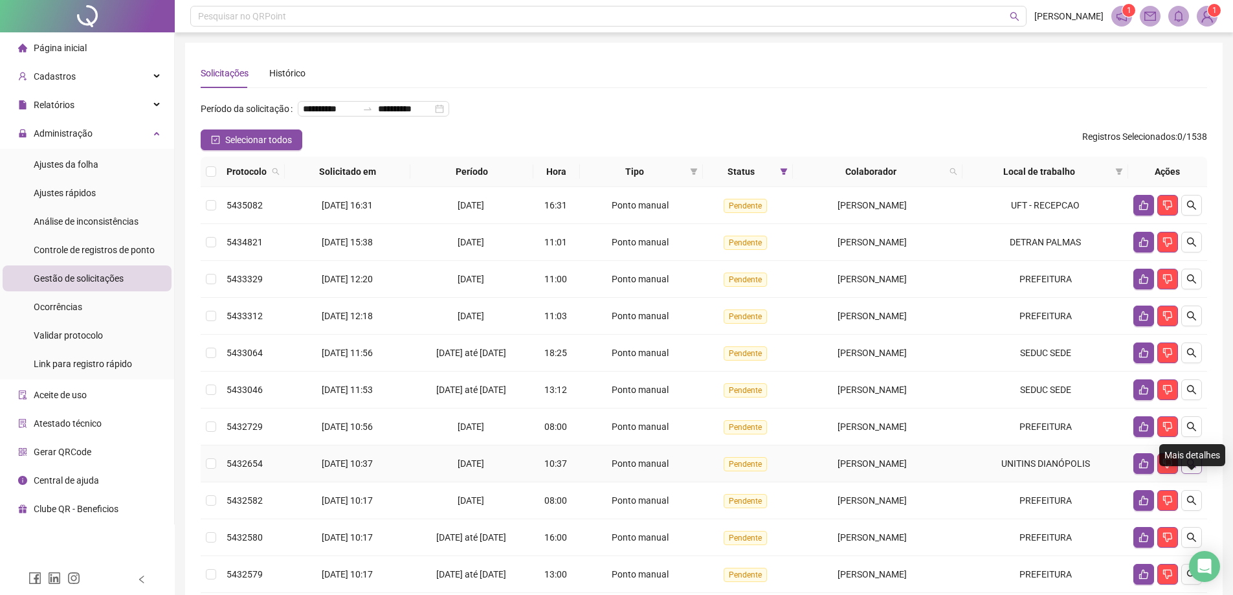
click at [1196, 469] on icon "search" at bounding box center [1191, 463] width 10 height 10
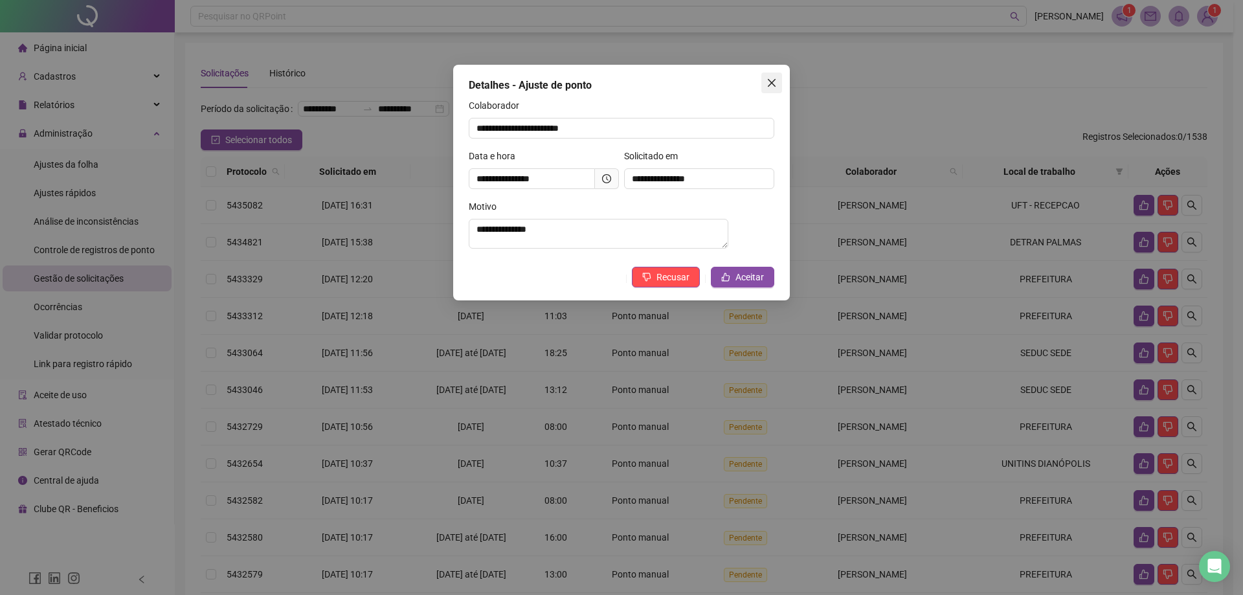
click at [766, 87] on icon "close" at bounding box center [771, 83] width 10 height 10
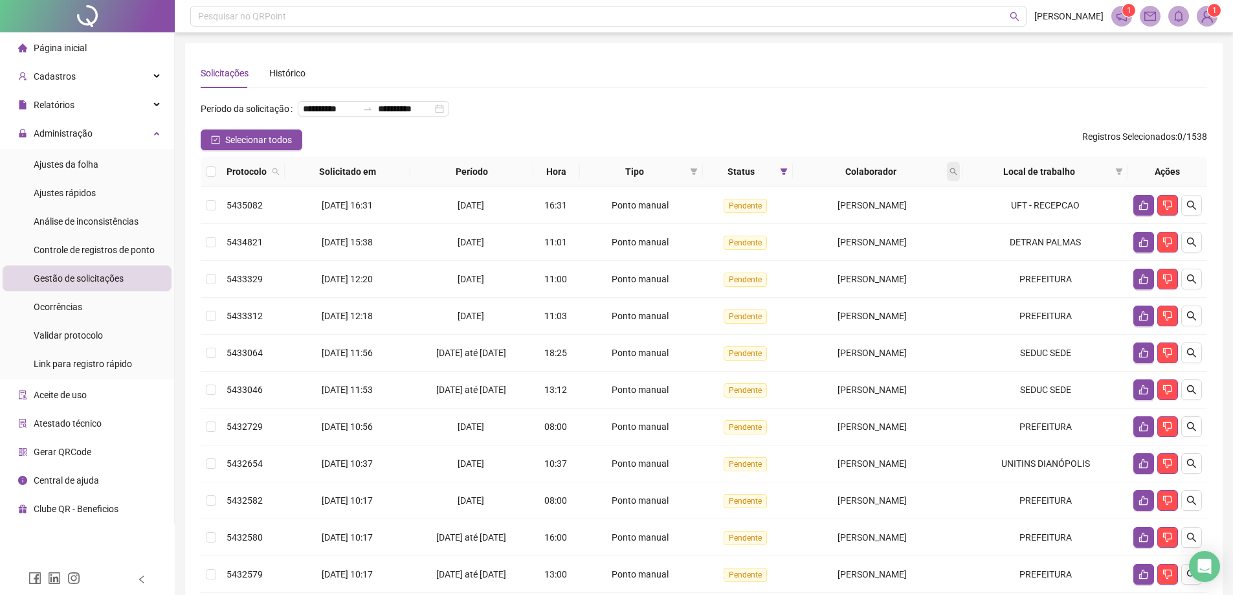
click at [960, 181] on span at bounding box center [953, 171] width 13 height 19
type input "******"
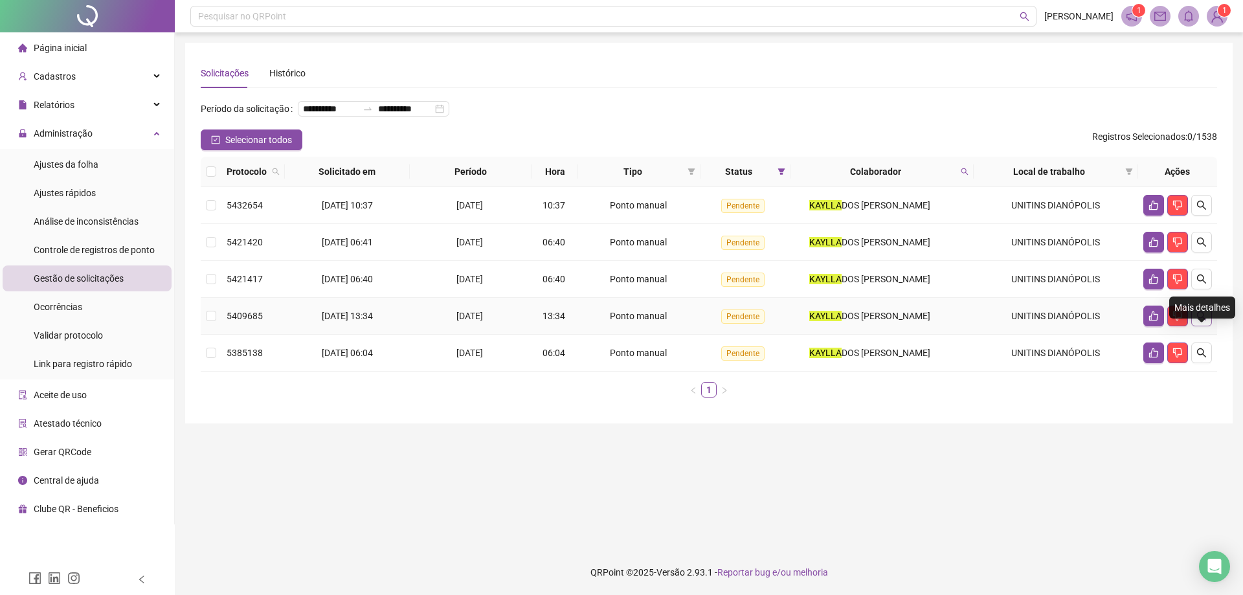
click at [1205, 321] on icon "search" at bounding box center [1201, 316] width 10 height 10
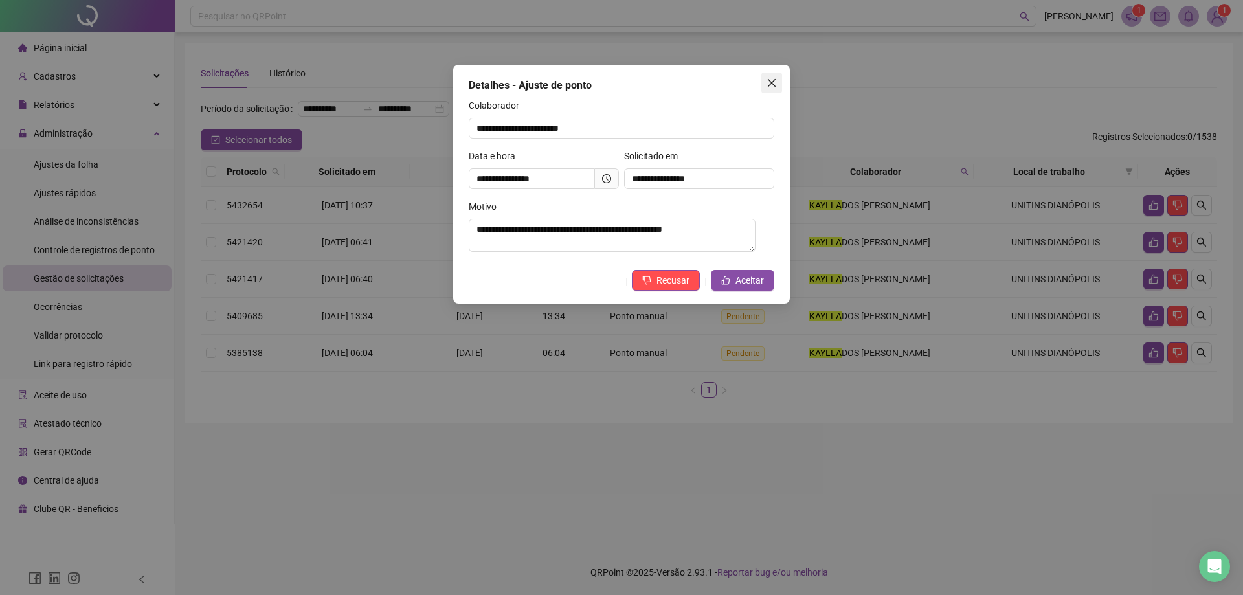
click at [772, 82] on icon "close" at bounding box center [772, 83] width 8 height 8
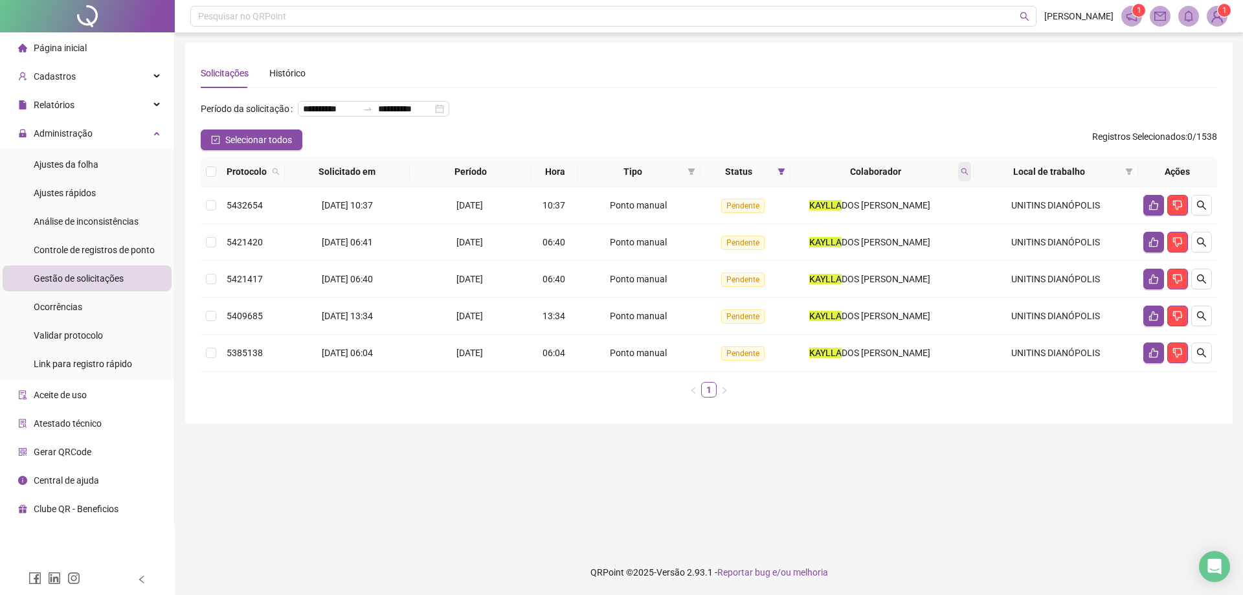
click at [968, 175] on icon "search" at bounding box center [964, 171] width 7 height 7
click at [944, 245] on span "Limpar" at bounding box center [938, 245] width 28 height 14
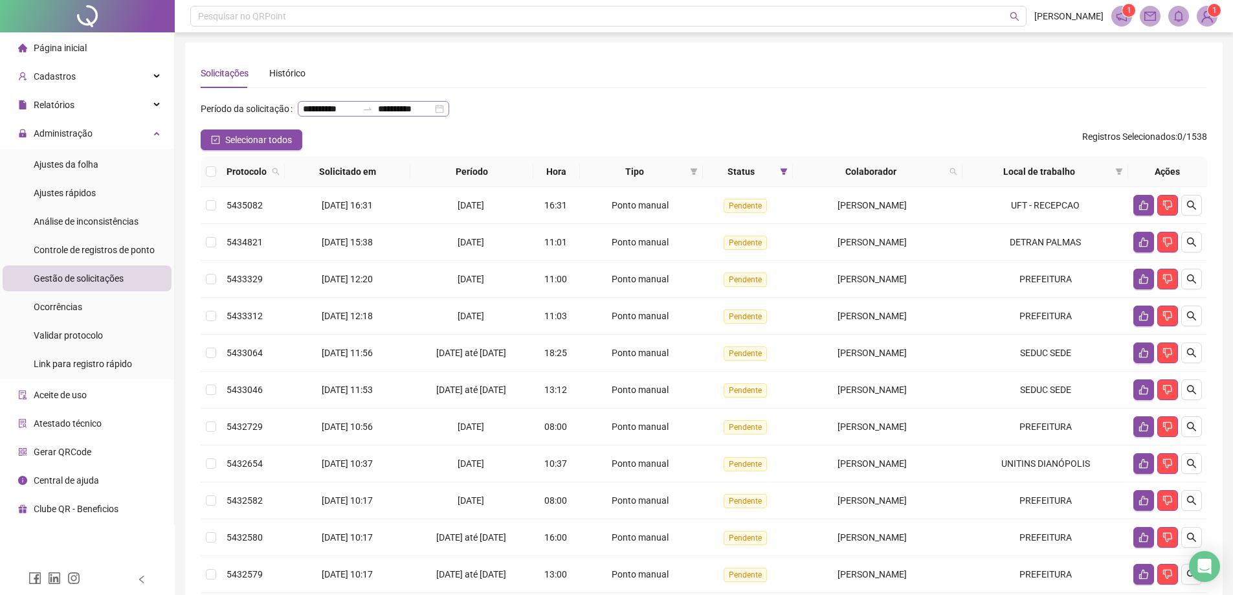
click at [375, 116] on div "**********" at bounding box center [373, 109] width 151 height 16
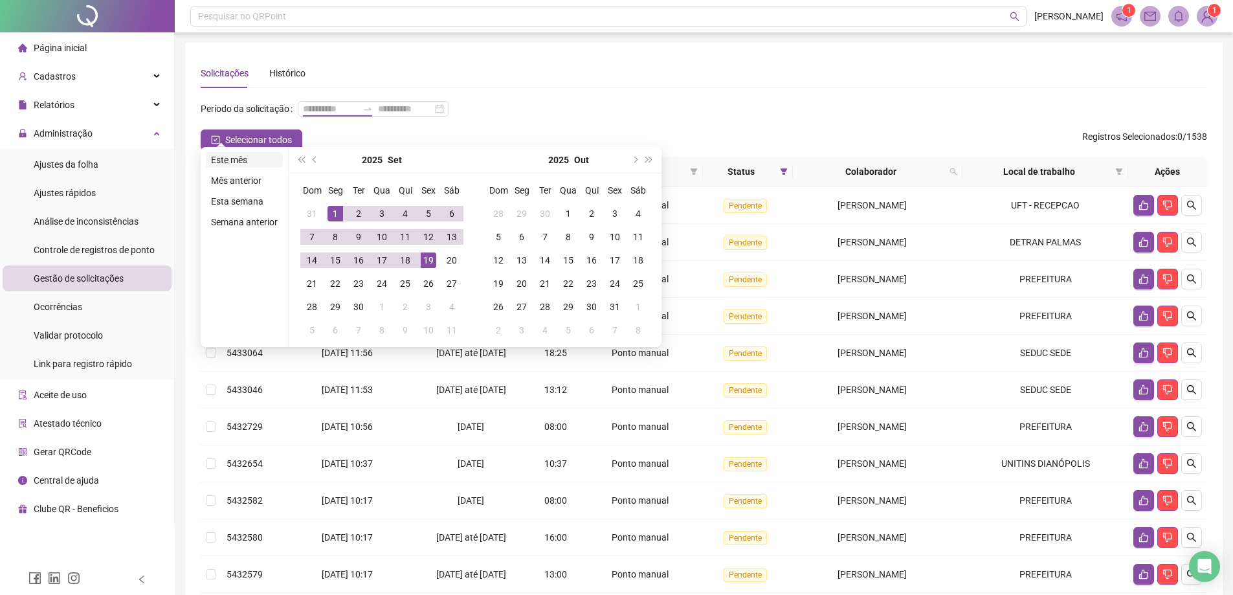
click at [254, 166] on li "Este mês" at bounding box center [244, 160] width 77 height 16
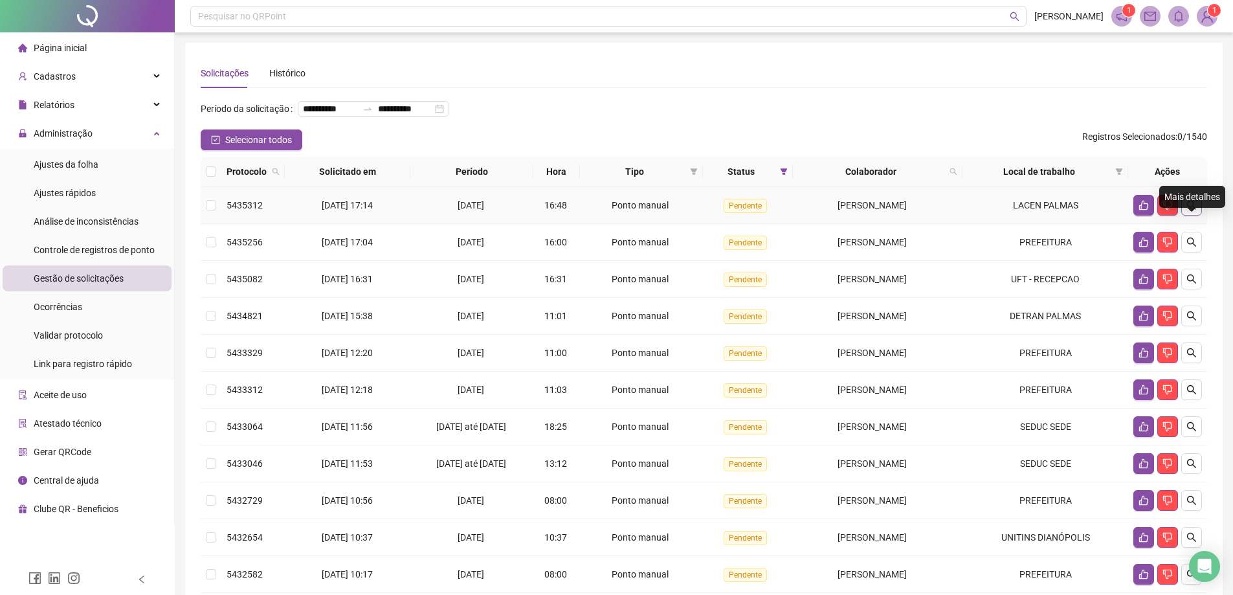
click at [1196, 210] on icon "search" at bounding box center [1191, 205] width 10 height 10
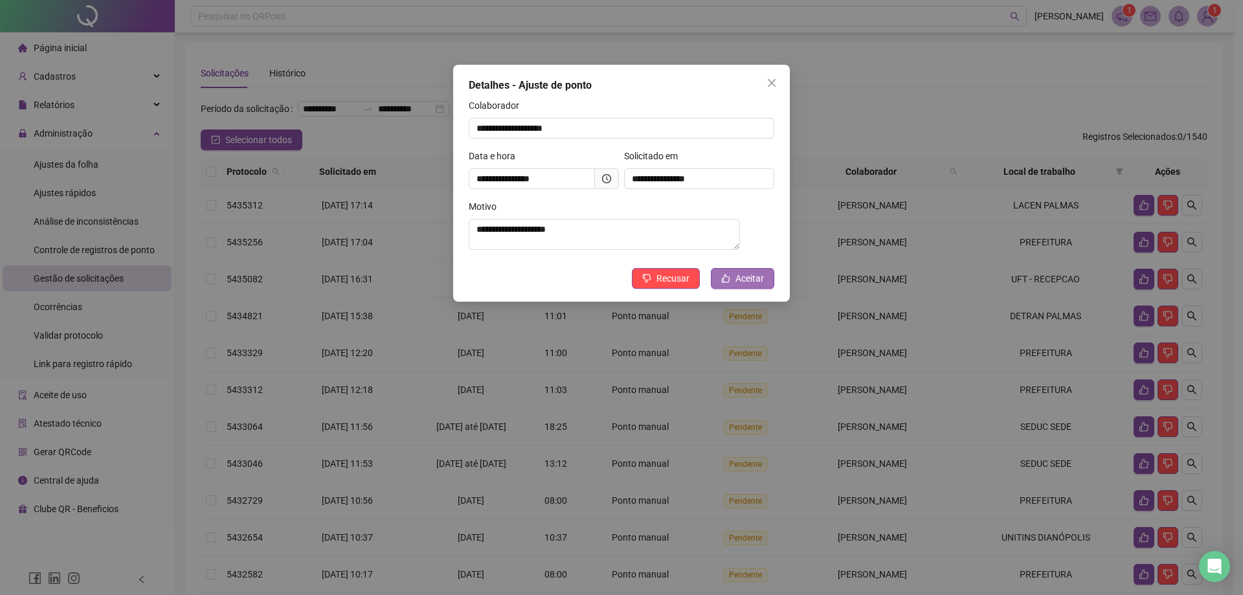
click at [742, 289] on button "Aceitar" at bounding box center [742, 278] width 63 height 21
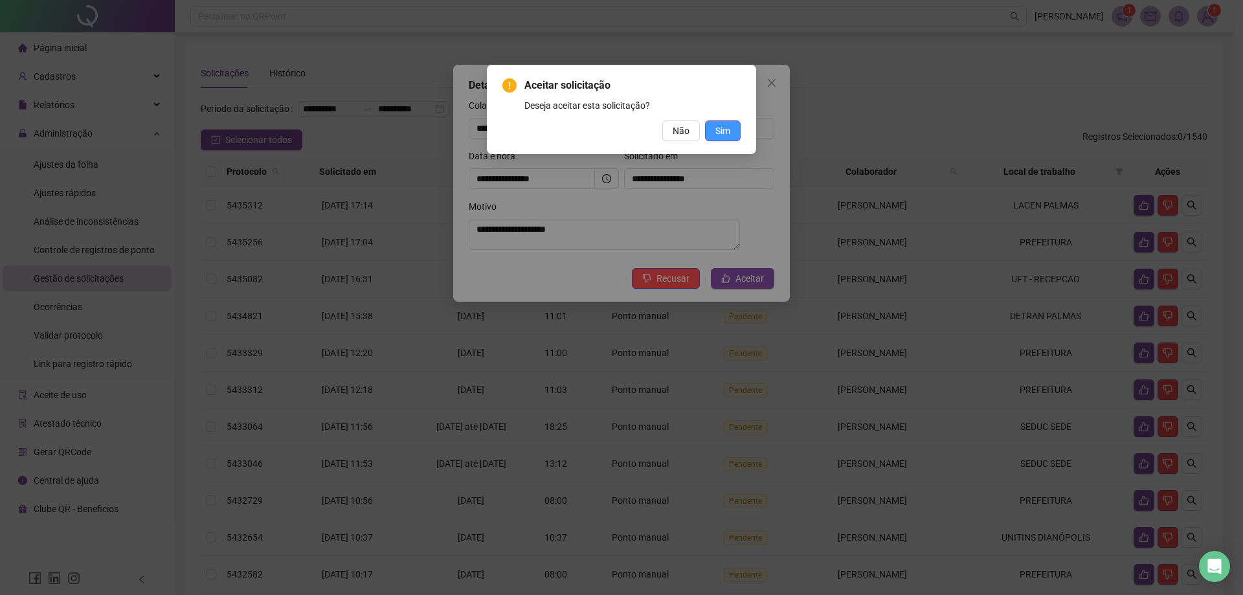
click at [718, 134] on span "Sim" at bounding box center [722, 131] width 15 height 14
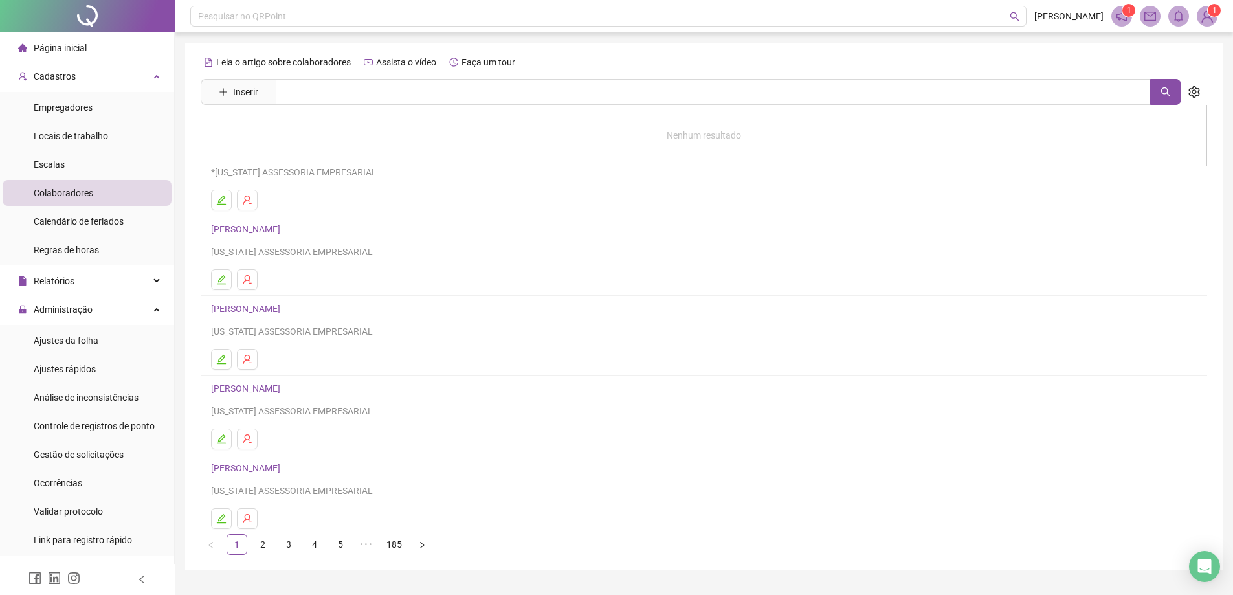
click at [324, 96] on input "text" at bounding box center [713, 92] width 875 height 26
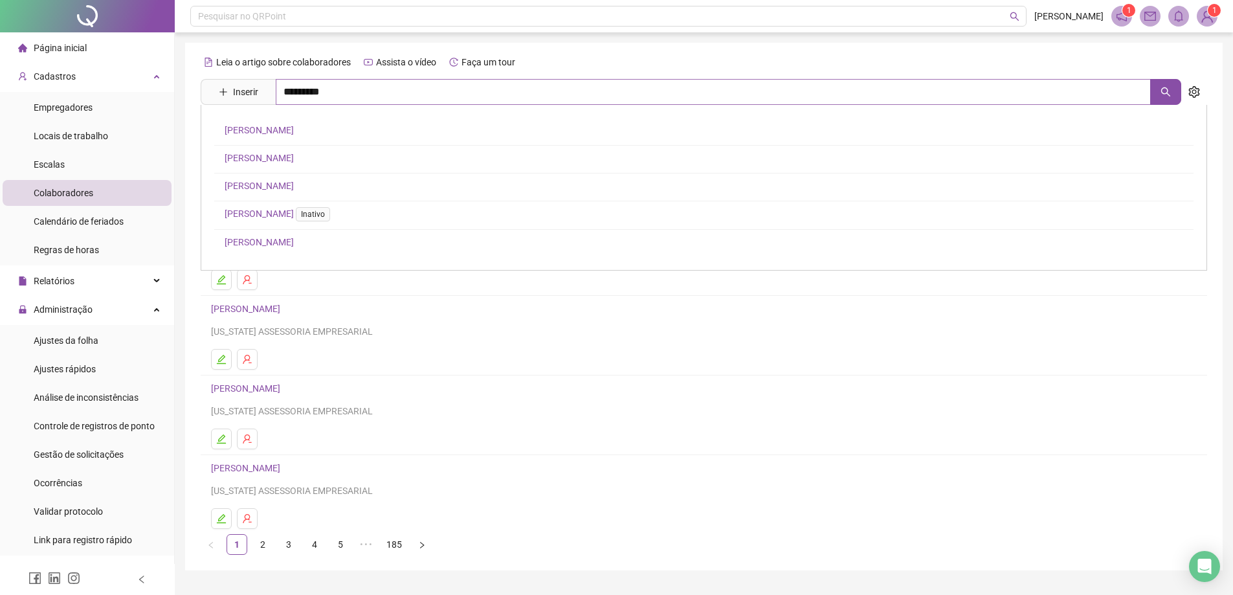
type input "*********"
click at [282, 119] on div "EDUARDO REIS GUEDES LEANDRO EDUARDO ROCHA Inativo" at bounding box center [704, 146] width 1006 height 82
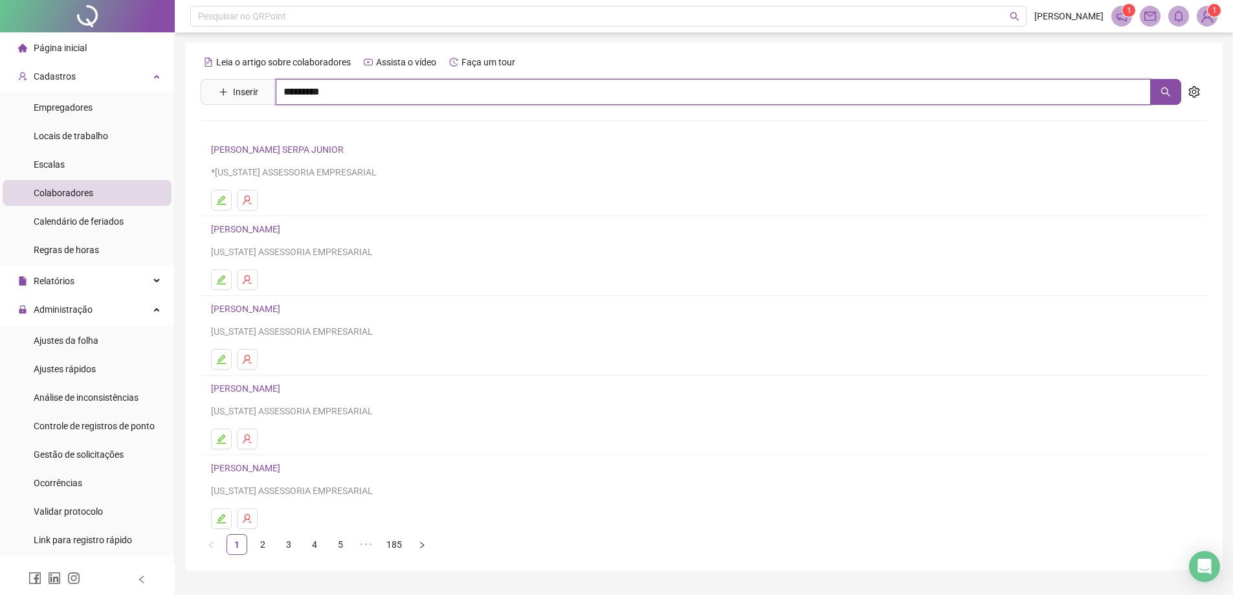
click at [358, 101] on input "*********" at bounding box center [713, 92] width 875 height 26
click at [294, 129] on link "EDUARDO REIS GUEDES" at bounding box center [259, 130] width 69 height 10
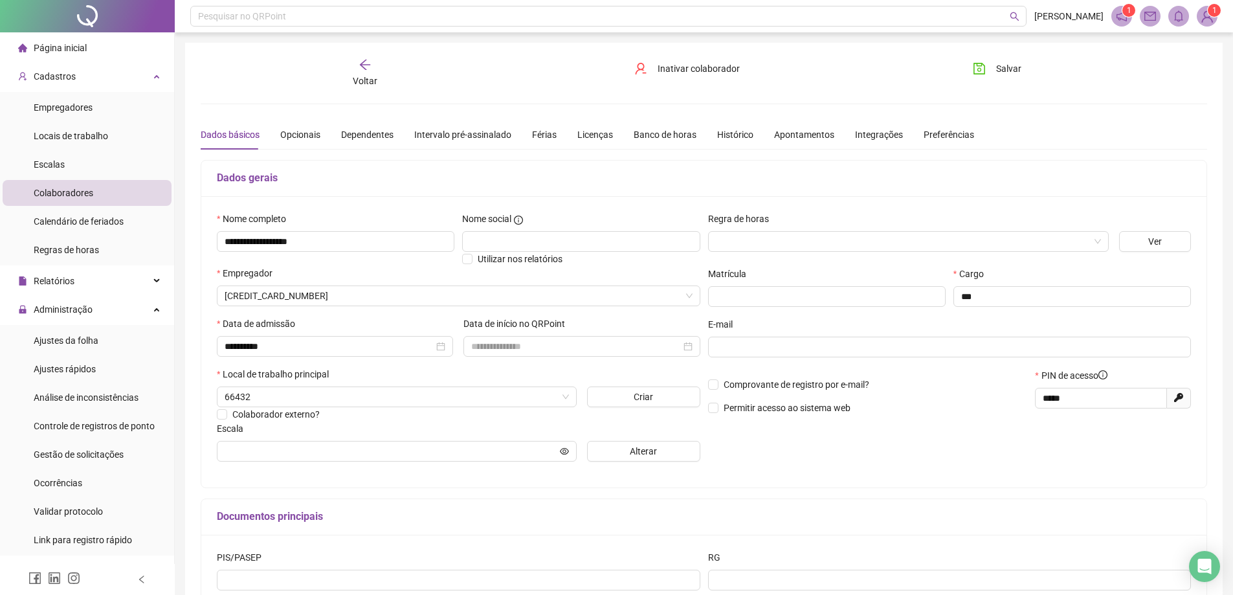
type input "**********"
click at [373, 76] on span "Voltar" at bounding box center [365, 81] width 25 height 10
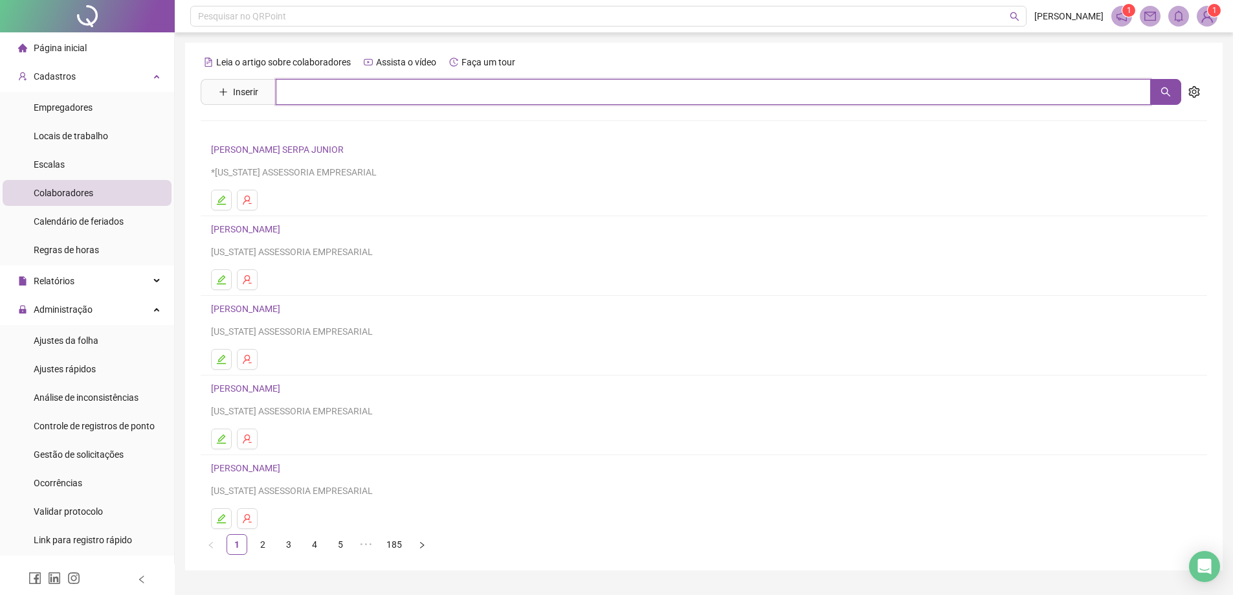
click at [294, 95] on input "text" at bounding box center [713, 92] width 875 height 26
type input "*********"
click at [294, 132] on link "EDUARDO REIS GUEDES" at bounding box center [259, 130] width 69 height 10
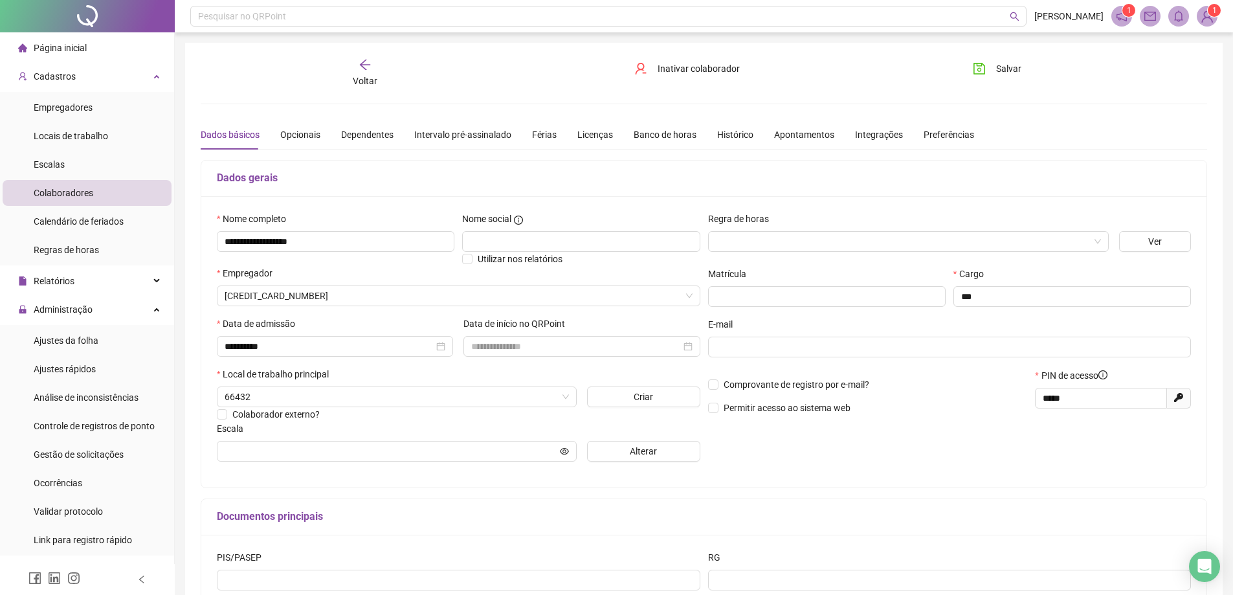
type input "**********"
click at [353, 65] on div "Voltar" at bounding box center [364, 73] width 159 height 30
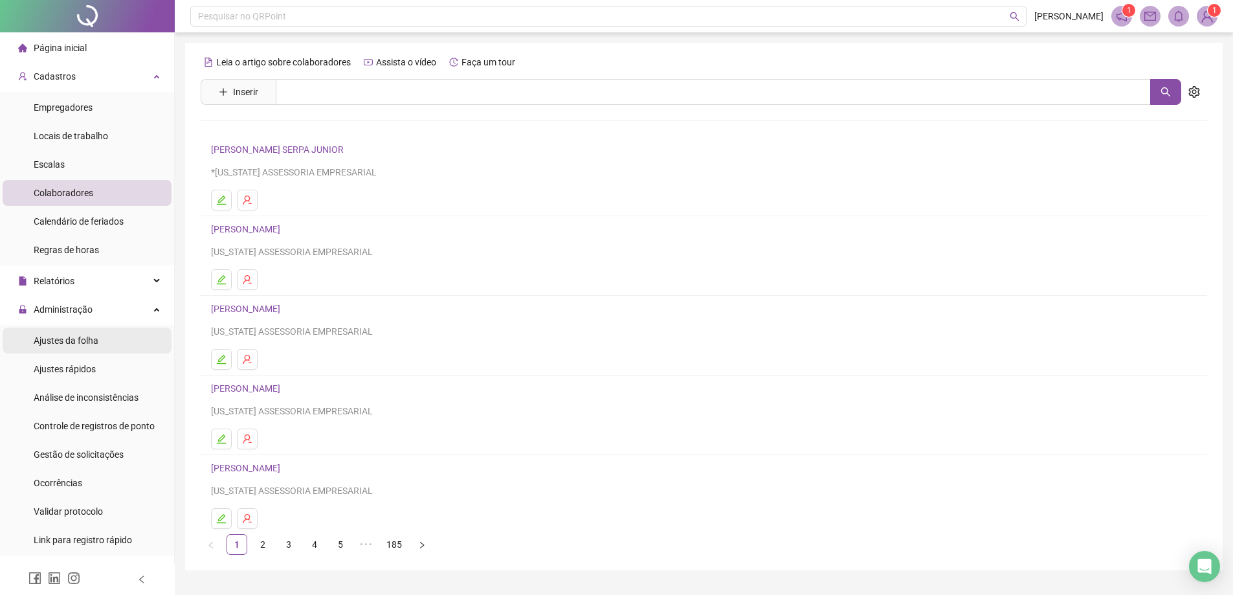
click at [90, 344] on span "Ajustes da folha" at bounding box center [66, 340] width 65 height 10
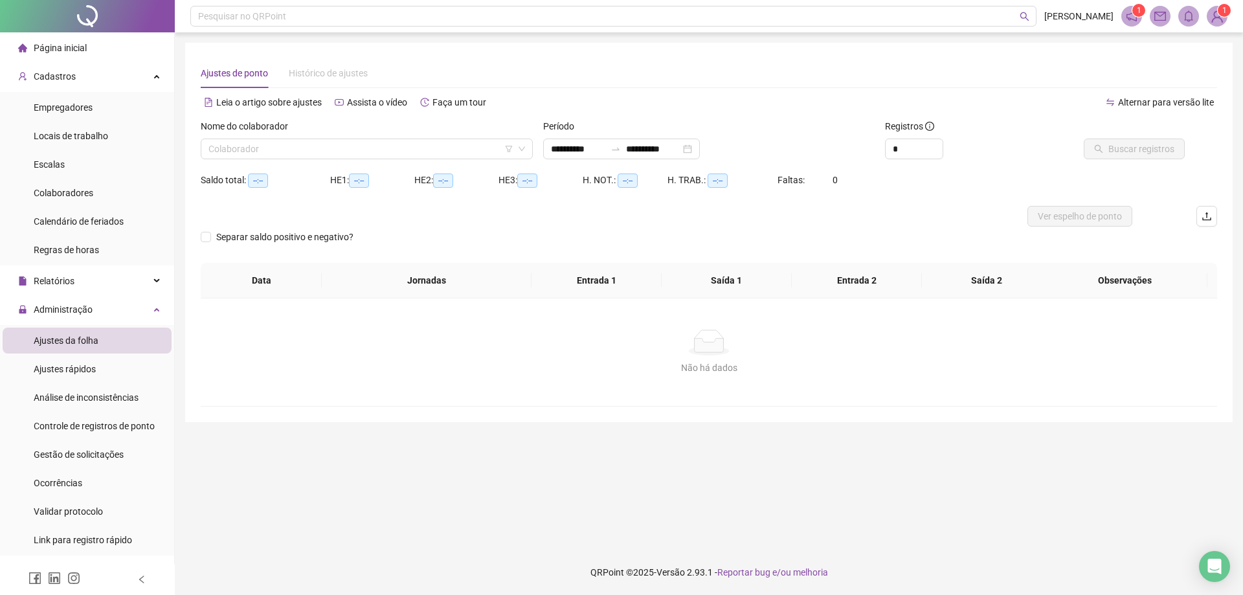
type input "**********"
click at [700, 150] on div "**********" at bounding box center [621, 148] width 157 height 21
type input "**********"
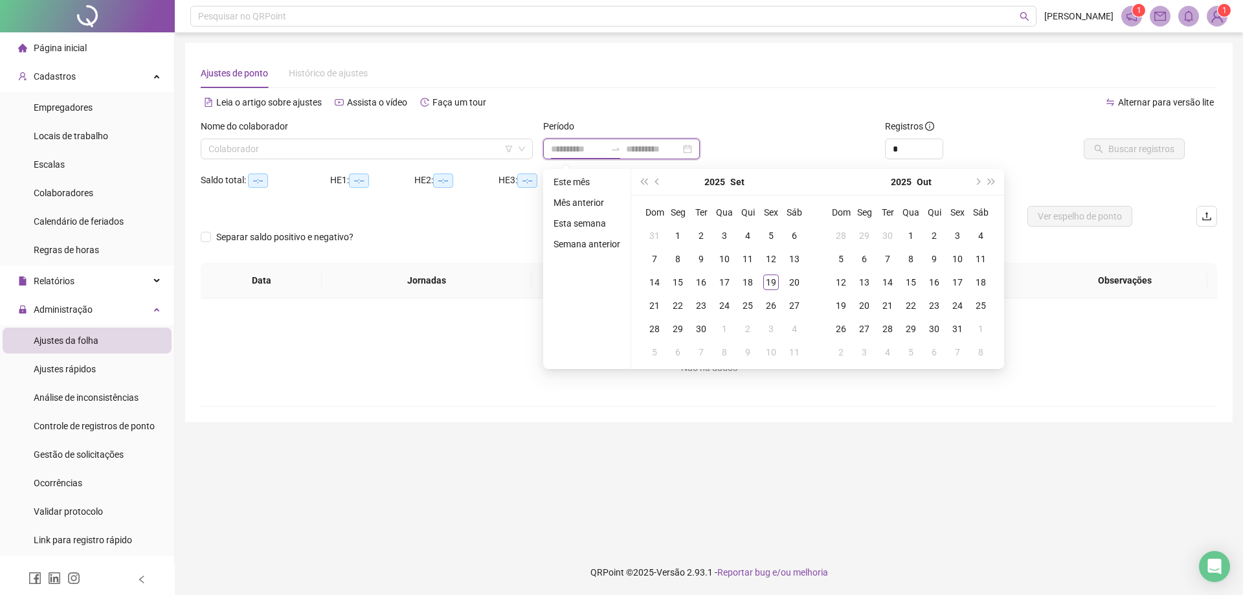
type input "**********"
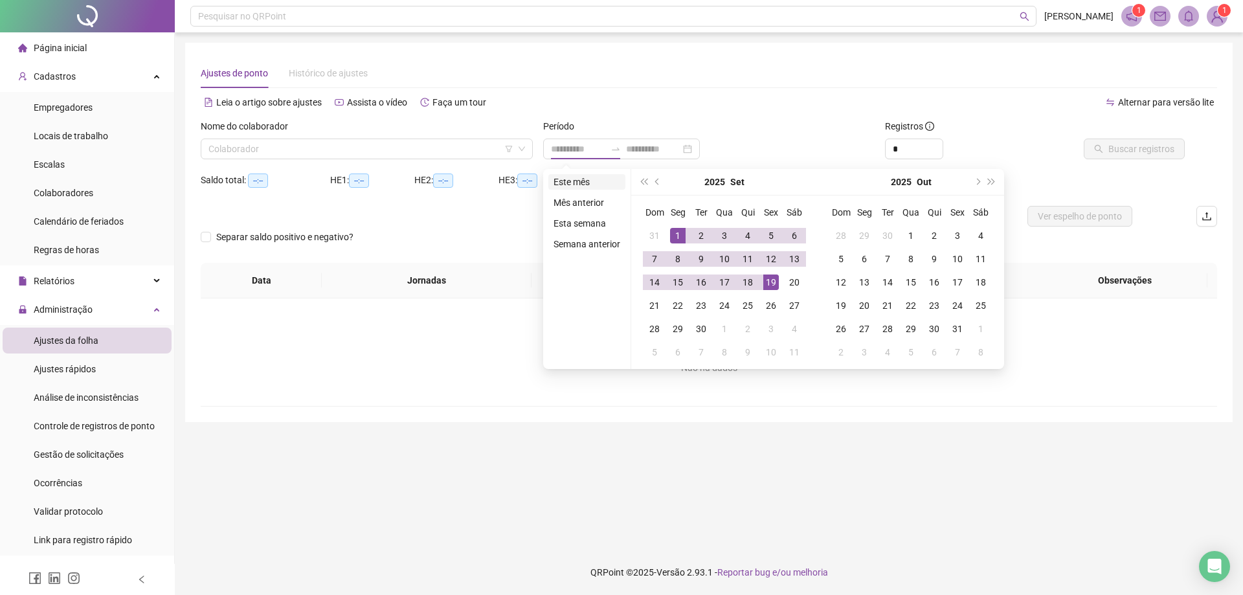
click at [596, 183] on li "Este mês" at bounding box center [586, 182] width 77 height 16
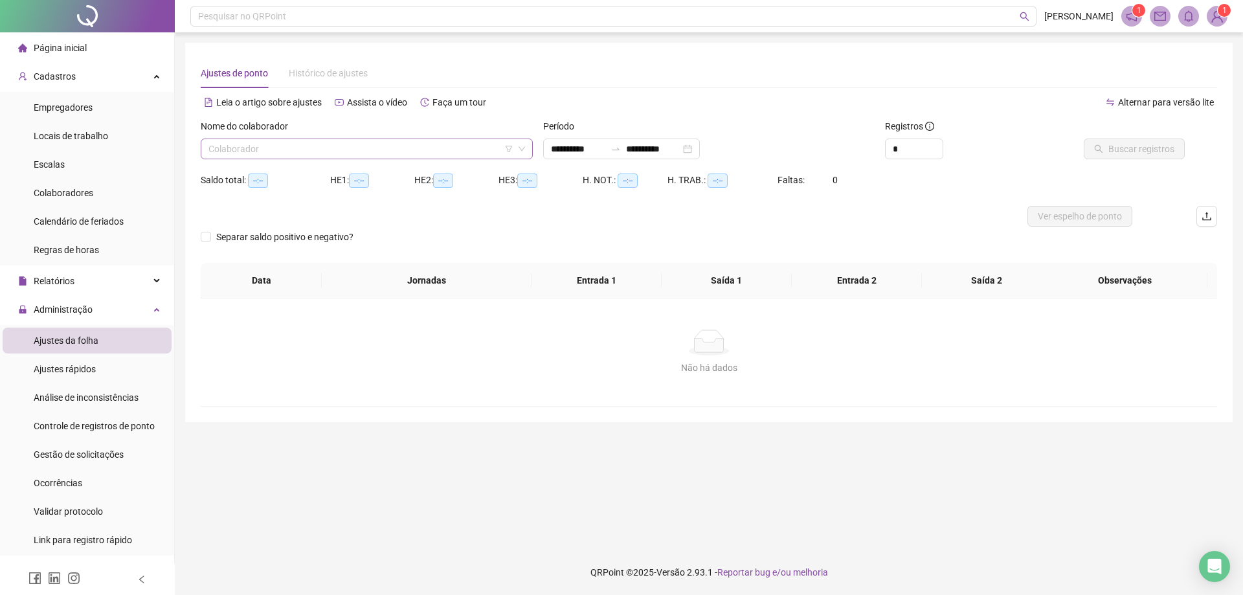
click at [356, 143] on input "search" at bounding box center [360, 148] width 305 height 19
type input "******"
click at [332, 172] on div "[PERSON_NAME]" at bounding box center [366, 175] width 311 height 14
click at [1144, 150] on span "Buscar registros" at bounding box center [1141, 149] width 66 height 14
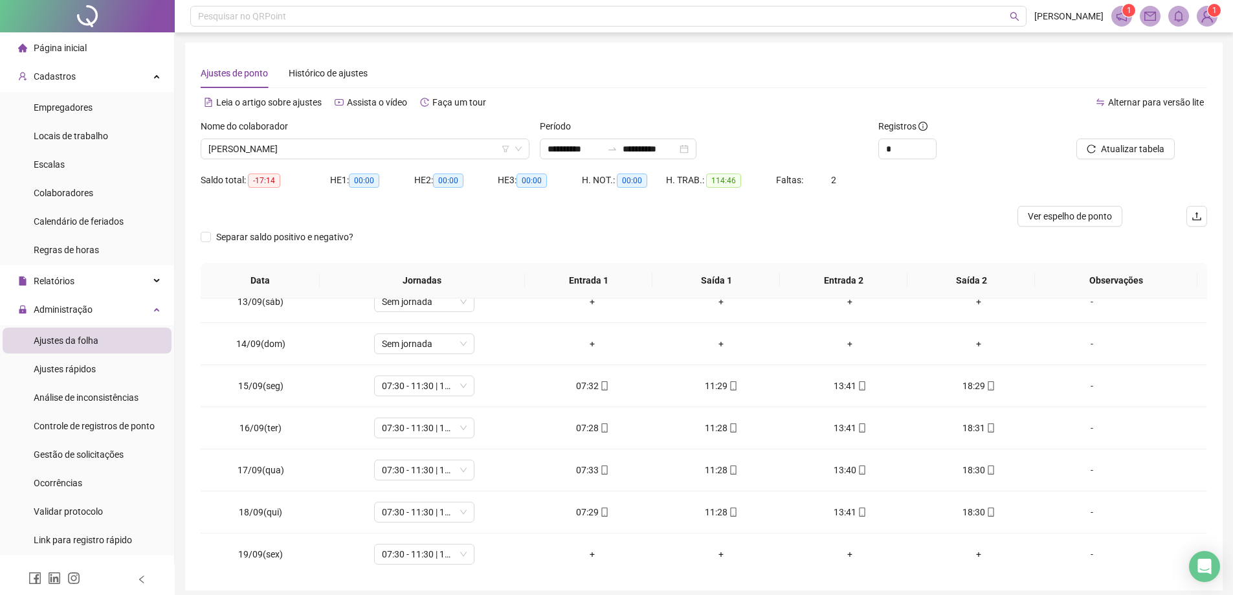
scroll to position [523, 0]
click at [1078, 551] on div "-" at bounding box center [1092, 553] width 76 height 14
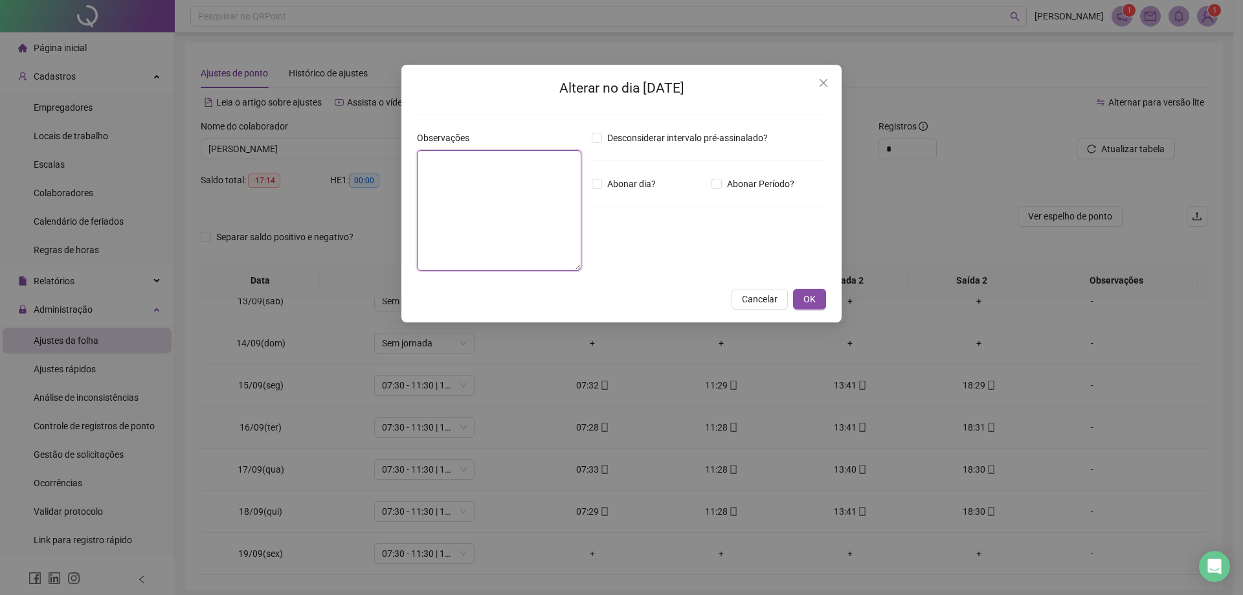
click at [536, 192] on textarea at bounding box center [499, 210] width 164 height 120
type textarea "*****"
click at [641, 180] on span "Abonar dia?" at bounding box center [631, 184] width 59 height 14
click at [799, 296] on button "OK" at bounding box center [809, 299] width 33 height 21
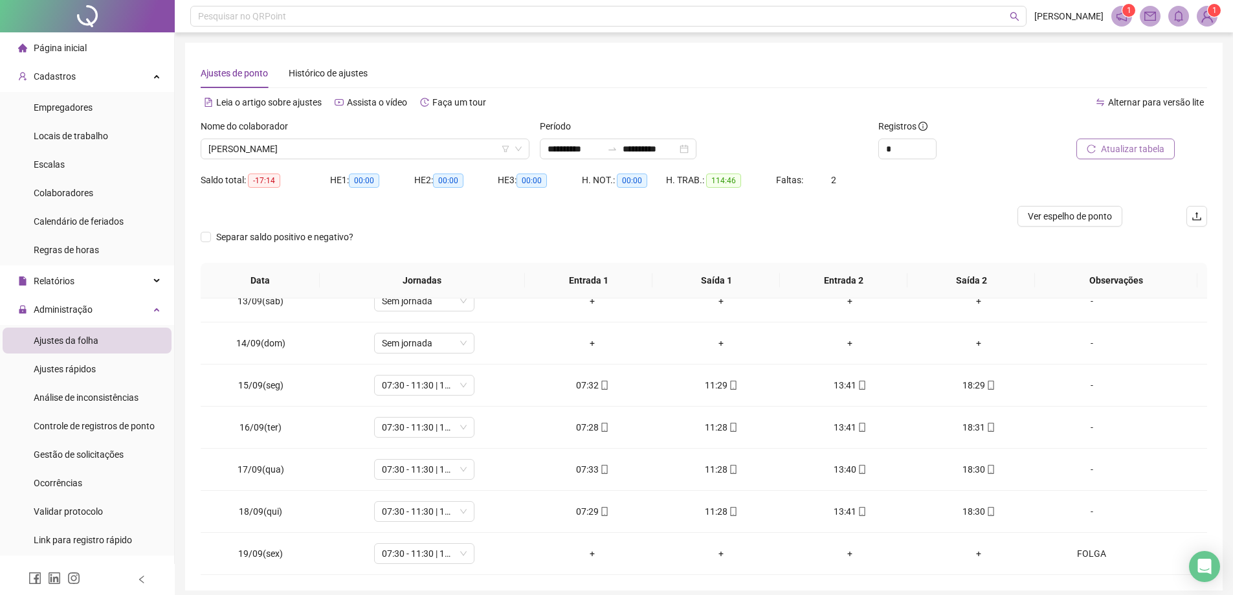
click at [1167, 153] on button "Atualizar tabela" at bounding box center [1125, 148] width 98 height 21
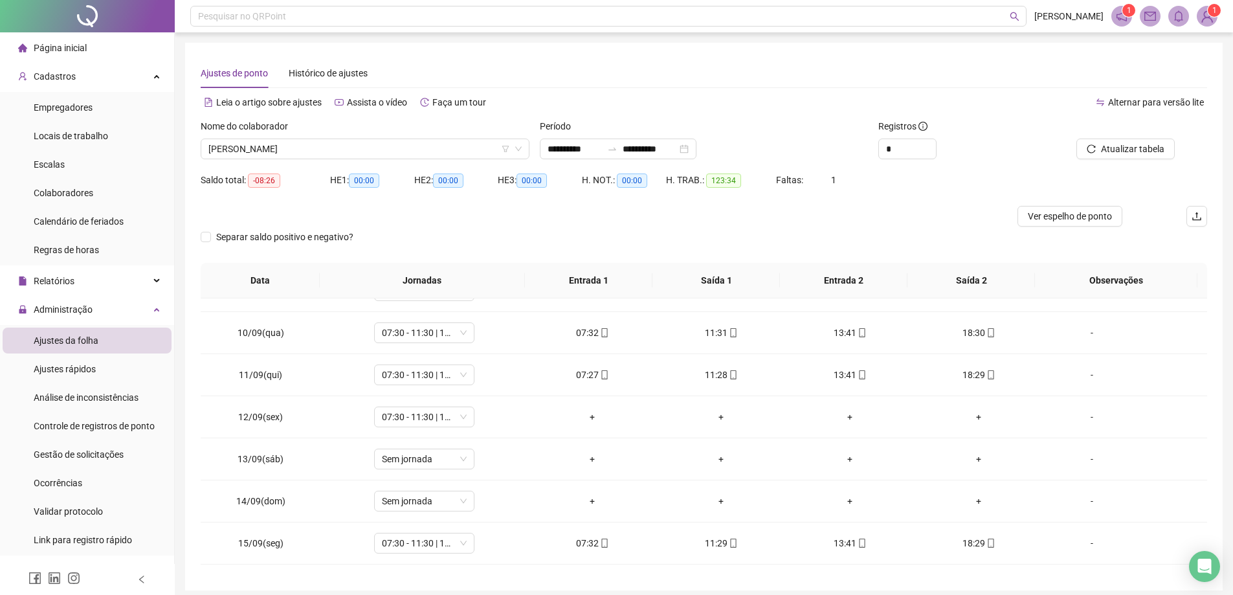
scroll to position [367, 0]
click at [1076, 412] on div "-" at bounding box center [1092, 415] width 76 height 14
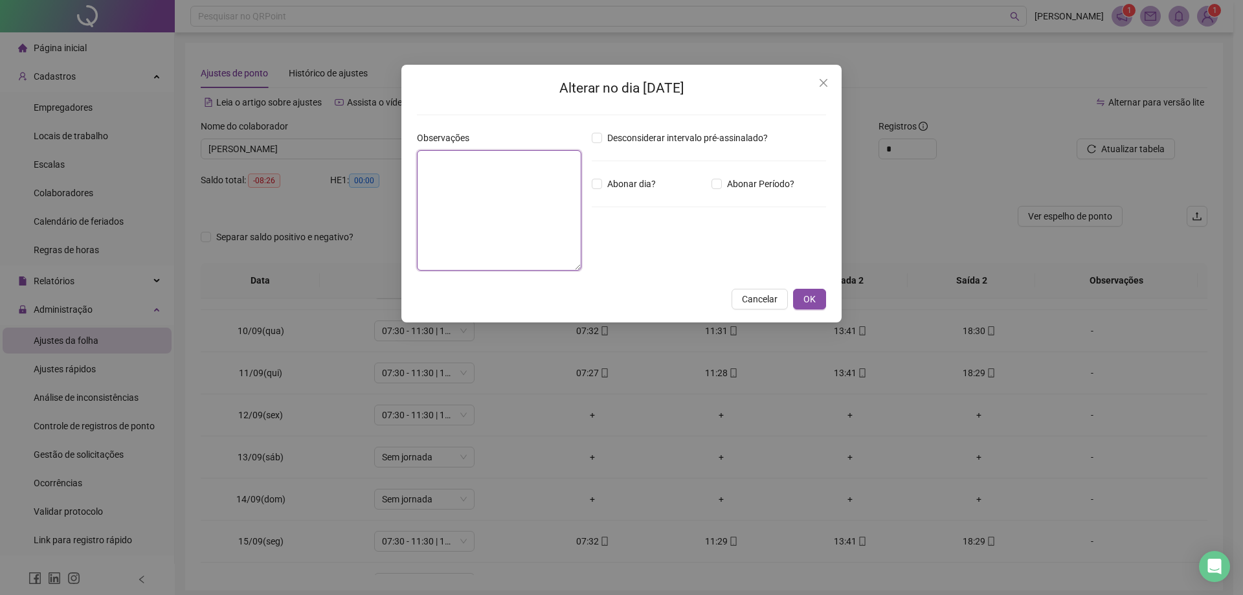
click at [516, 267] on textarea at bounding box center [499, 210] width 164 height 120
type textarea "*****"
drag, startPoint x: 645, startPoint y: 181, endPoint x: 645, endPoint y: 172, distance: 9.1
click at [645, 181] on span "Abonar dia?" at bounding box center [631, 184] width 59 height 14
click at [806, 292] on span "OK" at bounding box center [809, 299] width 12 height 14
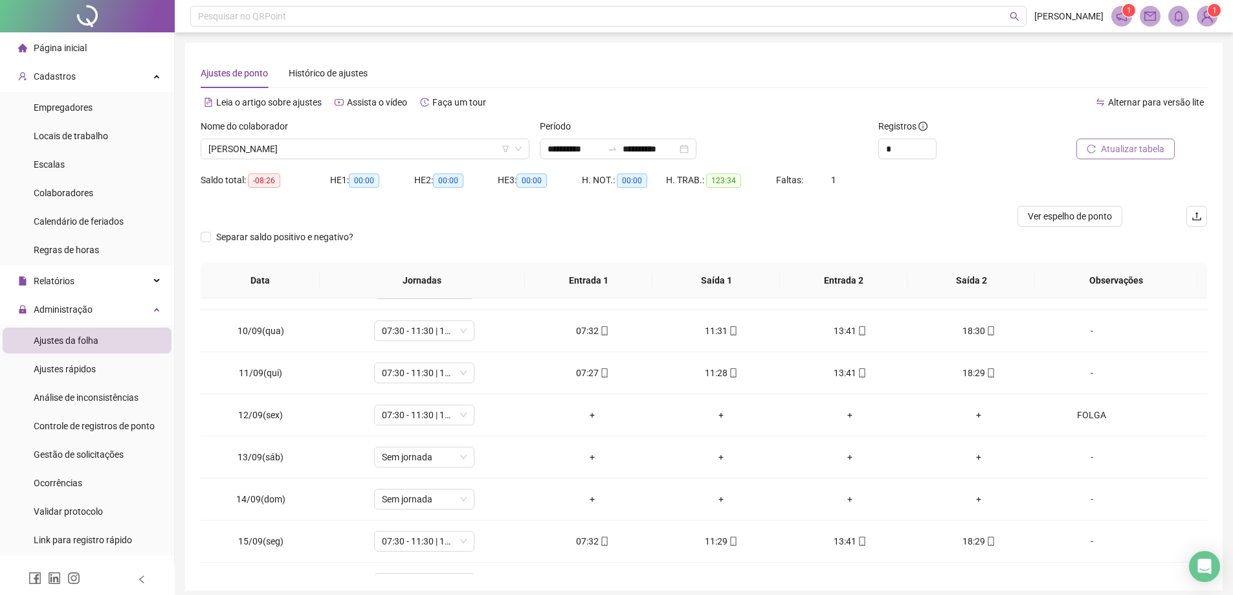
click at [1120, 154] on span "Atualizar tabela" at bounding box center [1132, 149] width 63 height 14
click at [1076, 138] on button "Atualizar tabela" at bounding box center [1125, 148] width 98 height 21
click at [957, 151] on div "*" at bounding box center [957, 148] width 159 height 21
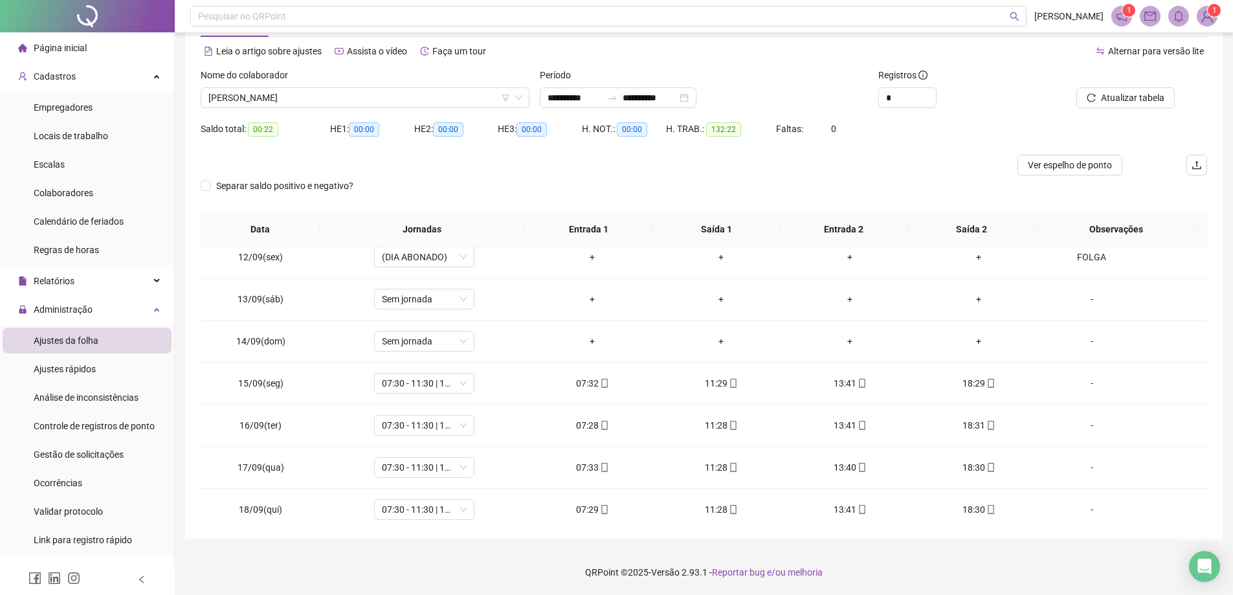
scroll to position [474, 0]
